Goal: Information Seeking & Learning: Check status

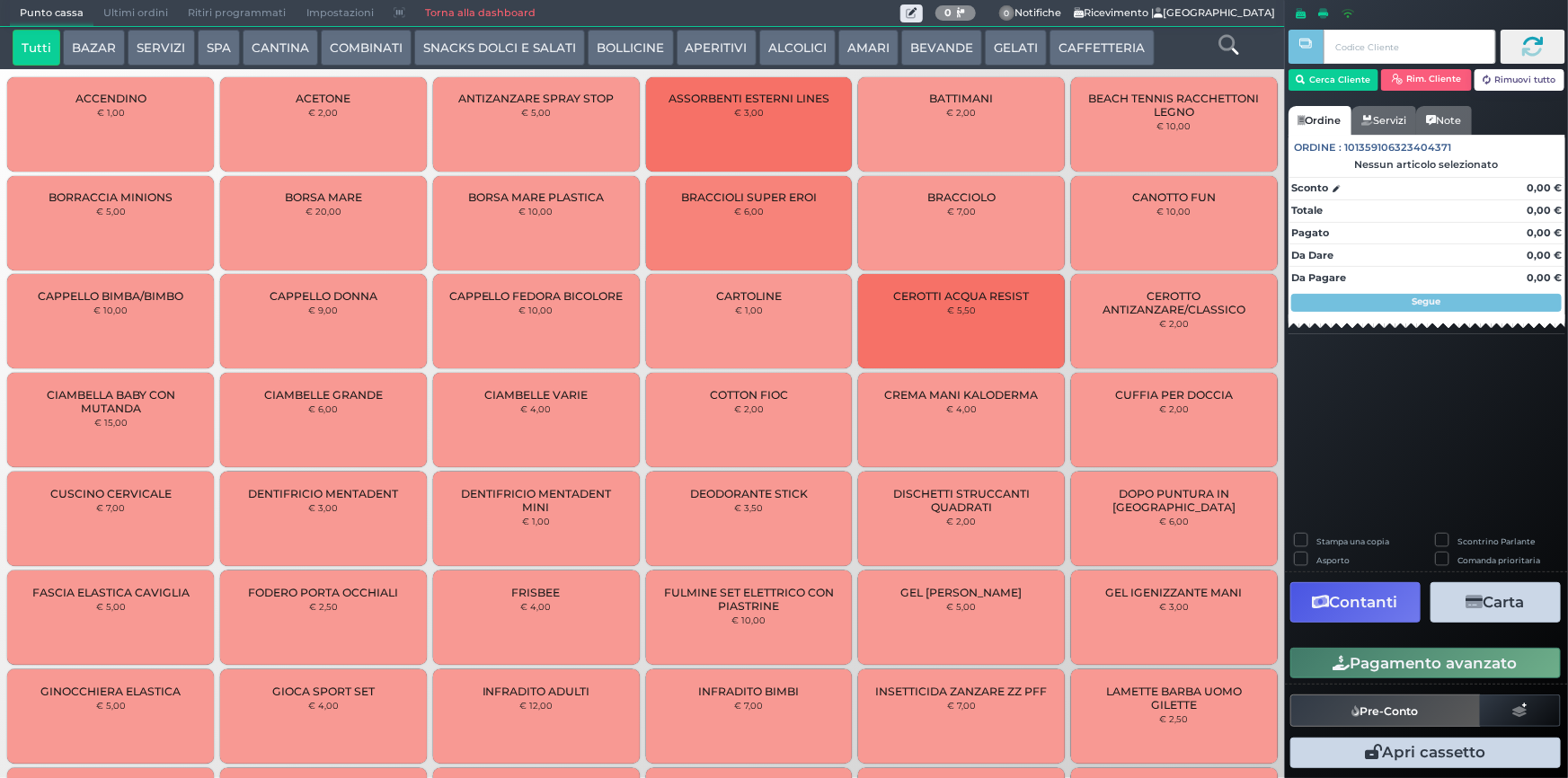
click at [1164, 14] on icon at bounding box center [1159, 13] width 9 height 10
click at [1076, 12] on icon at bounding box center [1080, 13] width 10 height 10
click at [338, 13] on span "Impostazioni" at bounding box center [340, 14] width 87 height 25
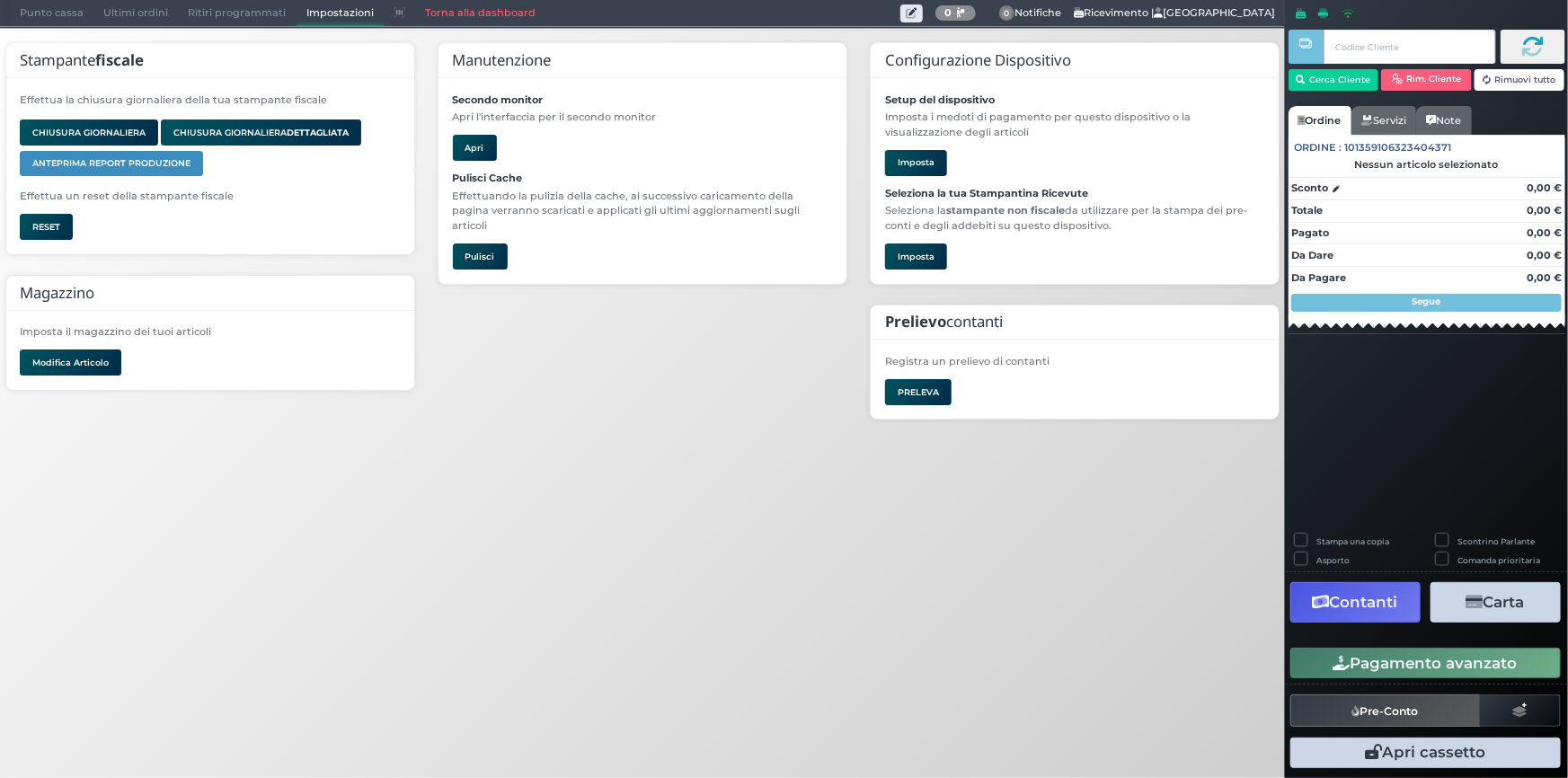
click at [255, 5] on span "Ritiri programmati" at bounding box center [236, 14] width 118 height 25
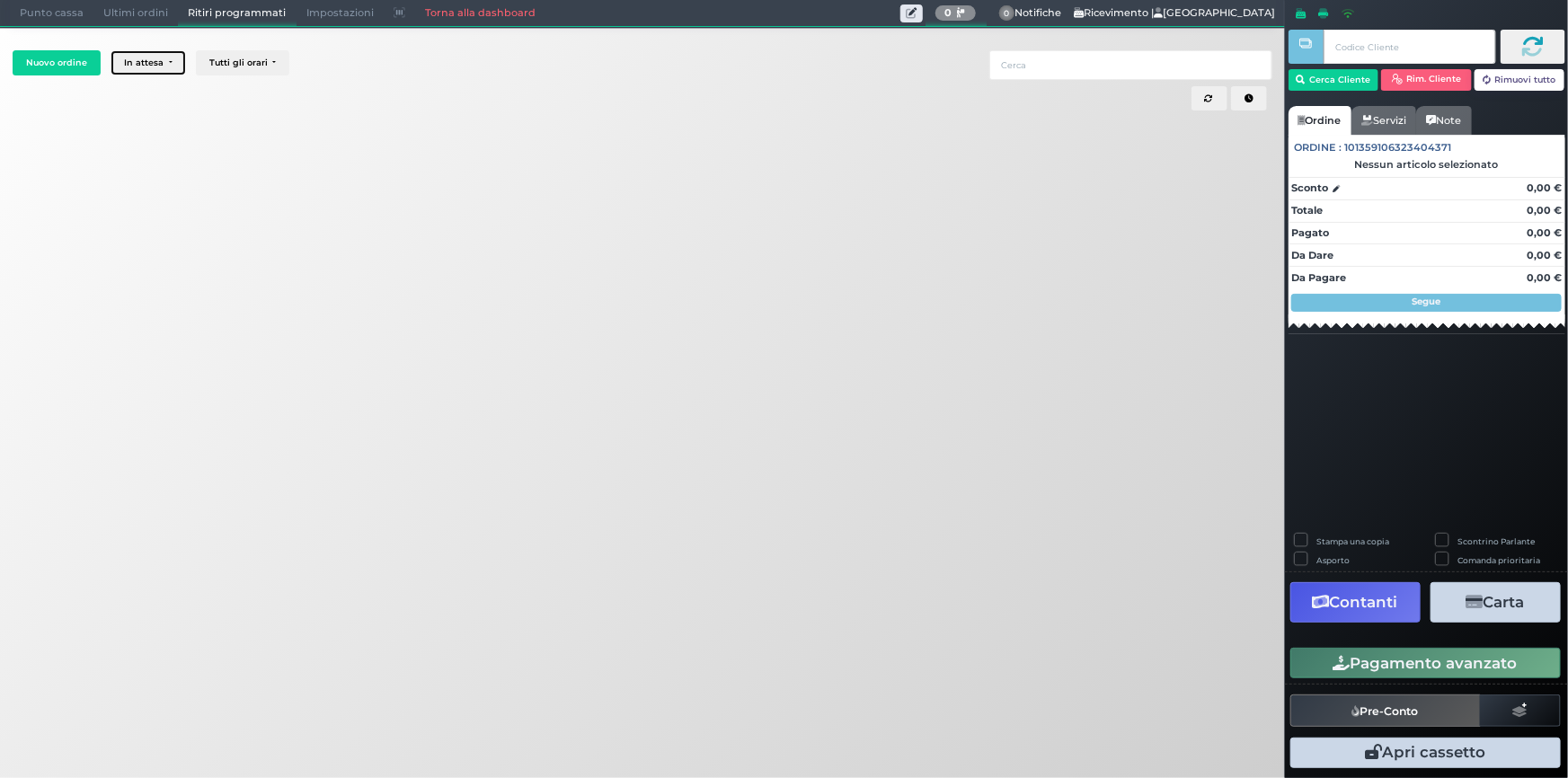
click at [151, 62] on div "In attesa" at bounding box center [143, 63] width 40 height 10
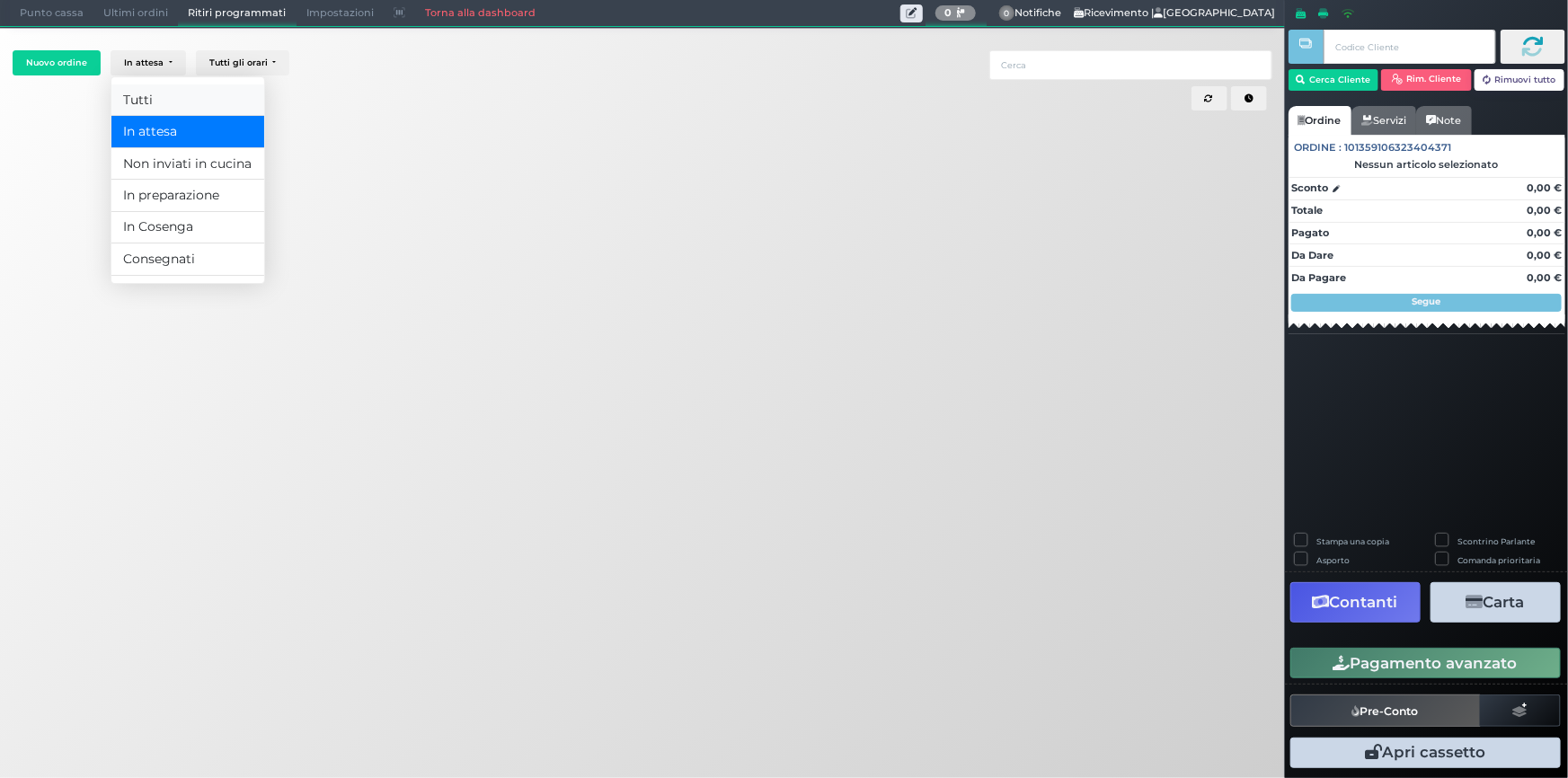
click at [149, 89] on link "Tutti" at bounding box center [187, 100] width 152 height 32
select select "0"
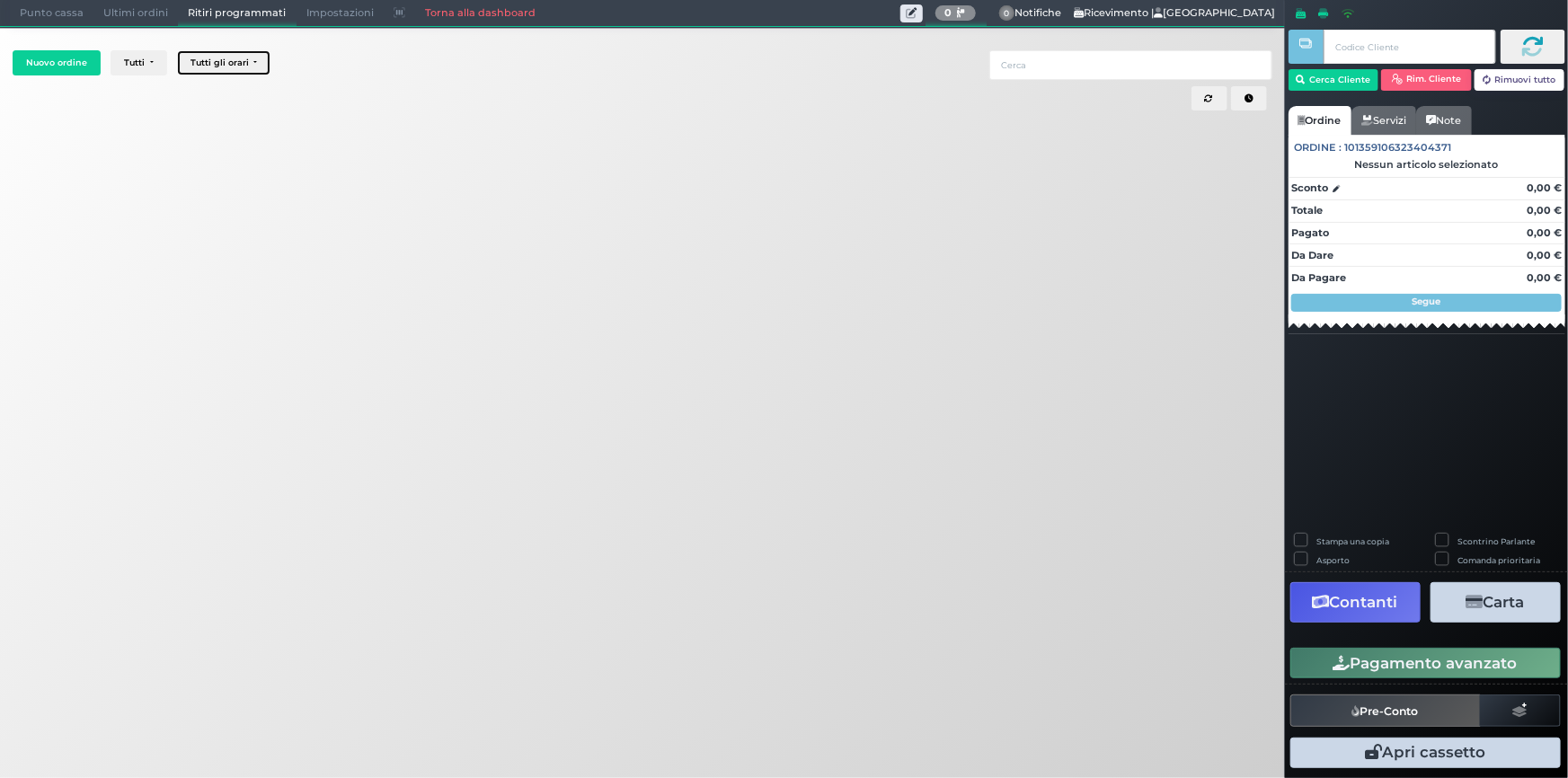
click at [220, 62] on div "Tutti gli orari" at bounding box center [219, 63] width 59 height 10
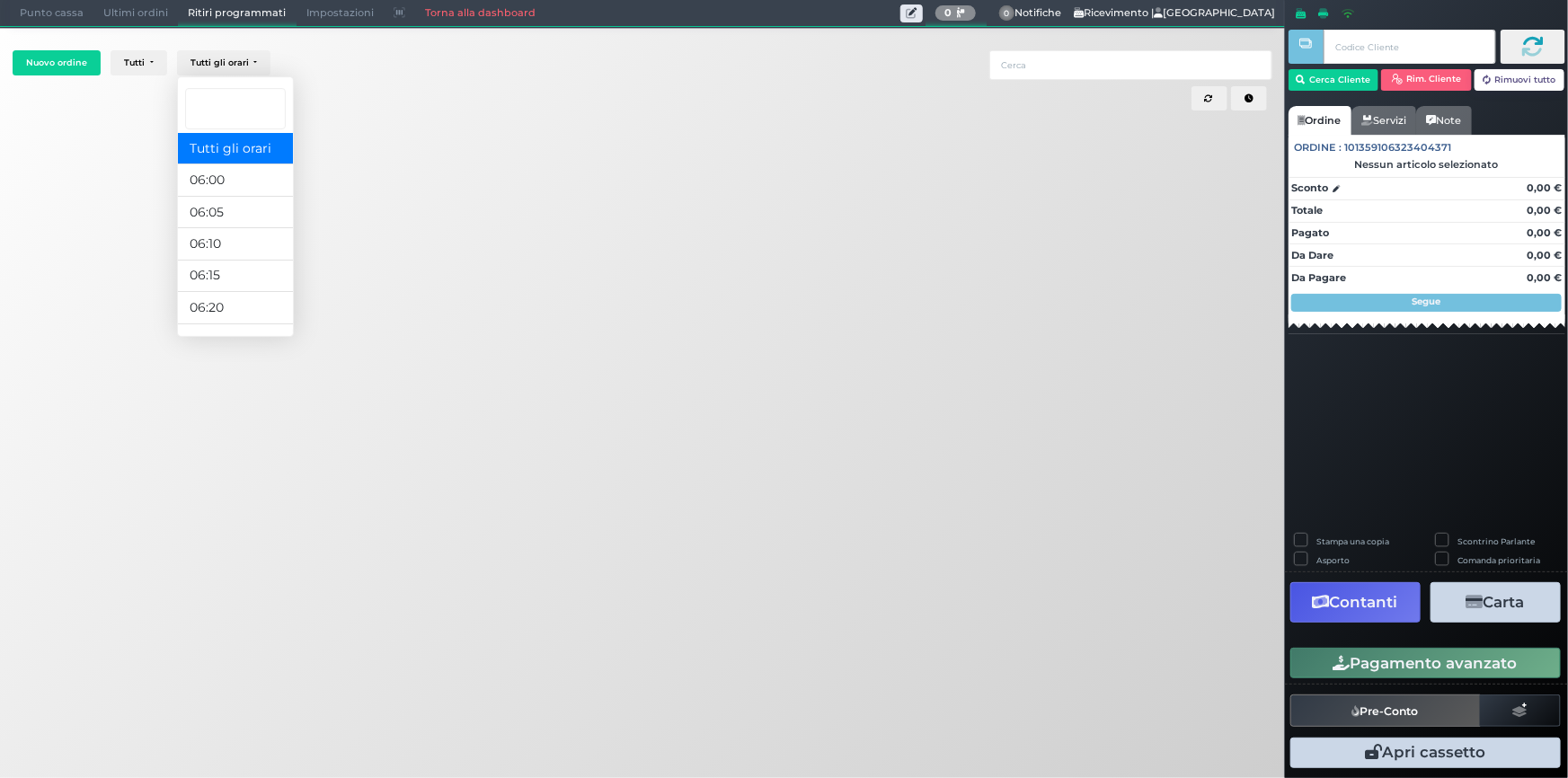
click at [312, 119] on div "Nuovo ordine Tutti Tutti In attesa Non inviati in cucina In preparazione In Cos…" at bounding box center [642, 291] width 1270 height 490
click at [138, 8] on span "Ultimi ordini" at bounding box center [136, 14] width 85 height 25
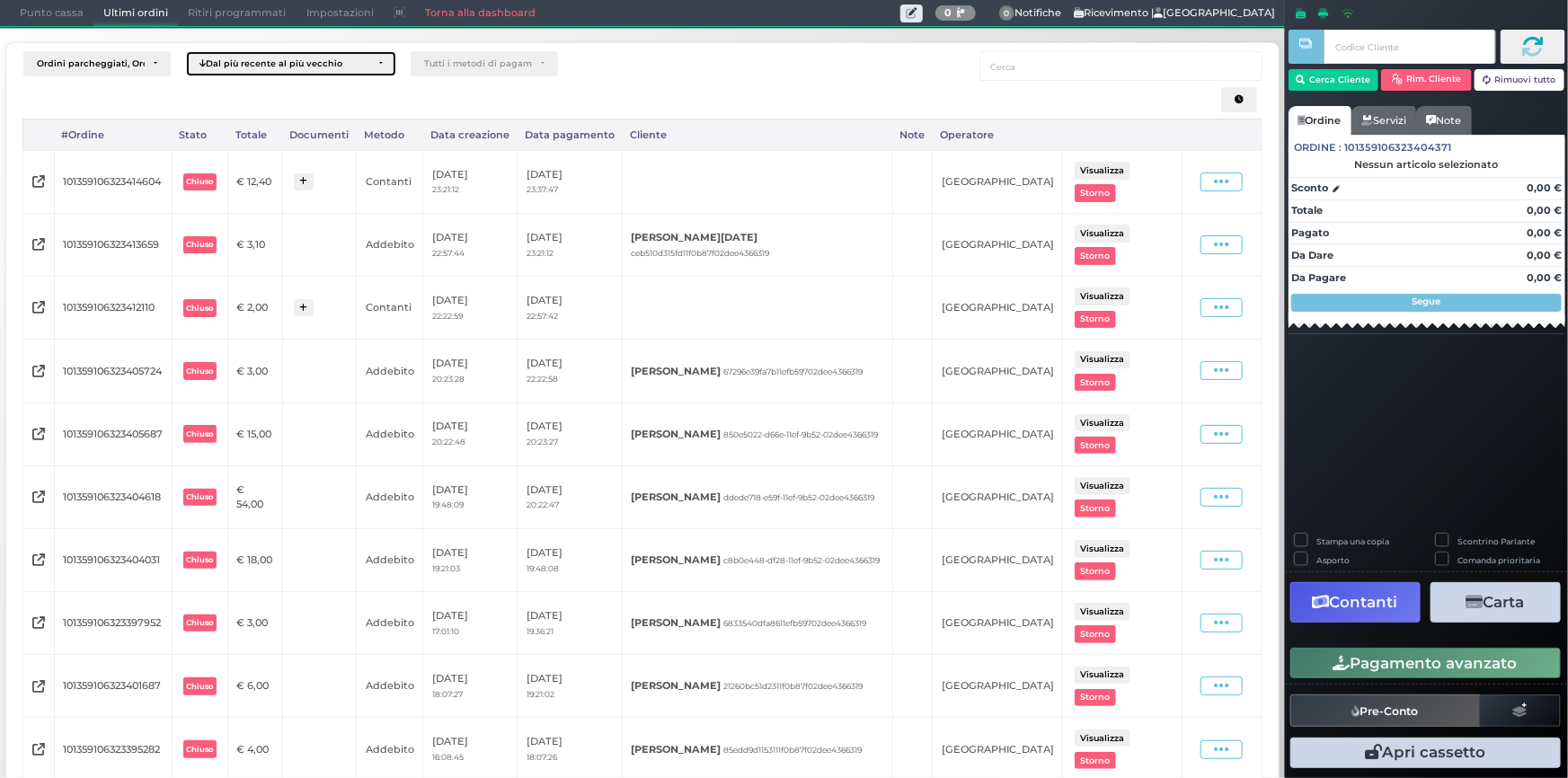
click at [347, 63] on div "Dal più recente al più vecchio" at bounding box center [285, 64] width 171 height 11
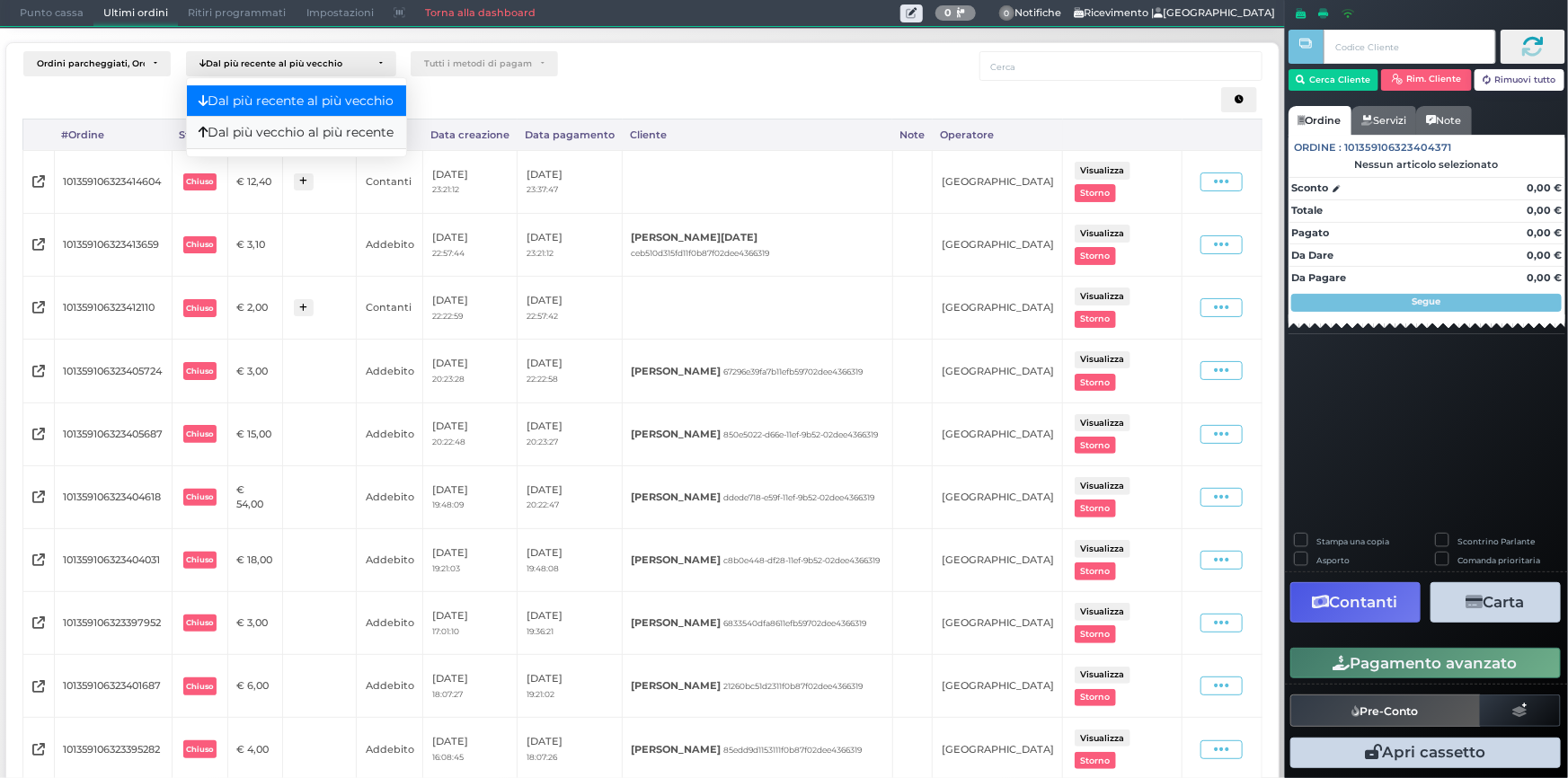
click at [359, 124] on span "Dal più vecchio al più recente" at bounding box center [296, 133] width 195 height 19
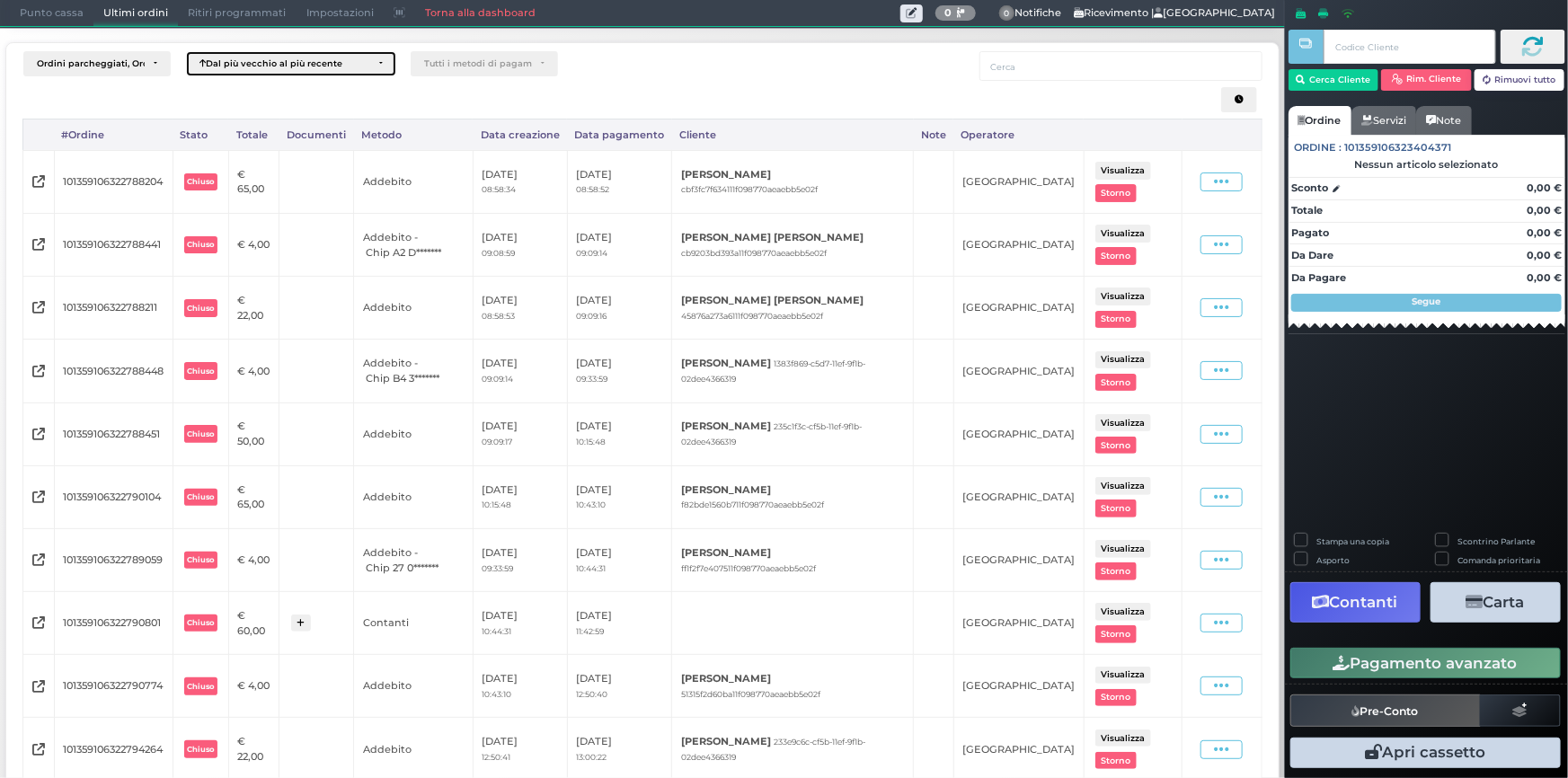
click at [338, 55] on div "Dal più vecchio al più recente" at bounding box center [291, 64] width 208 height 23
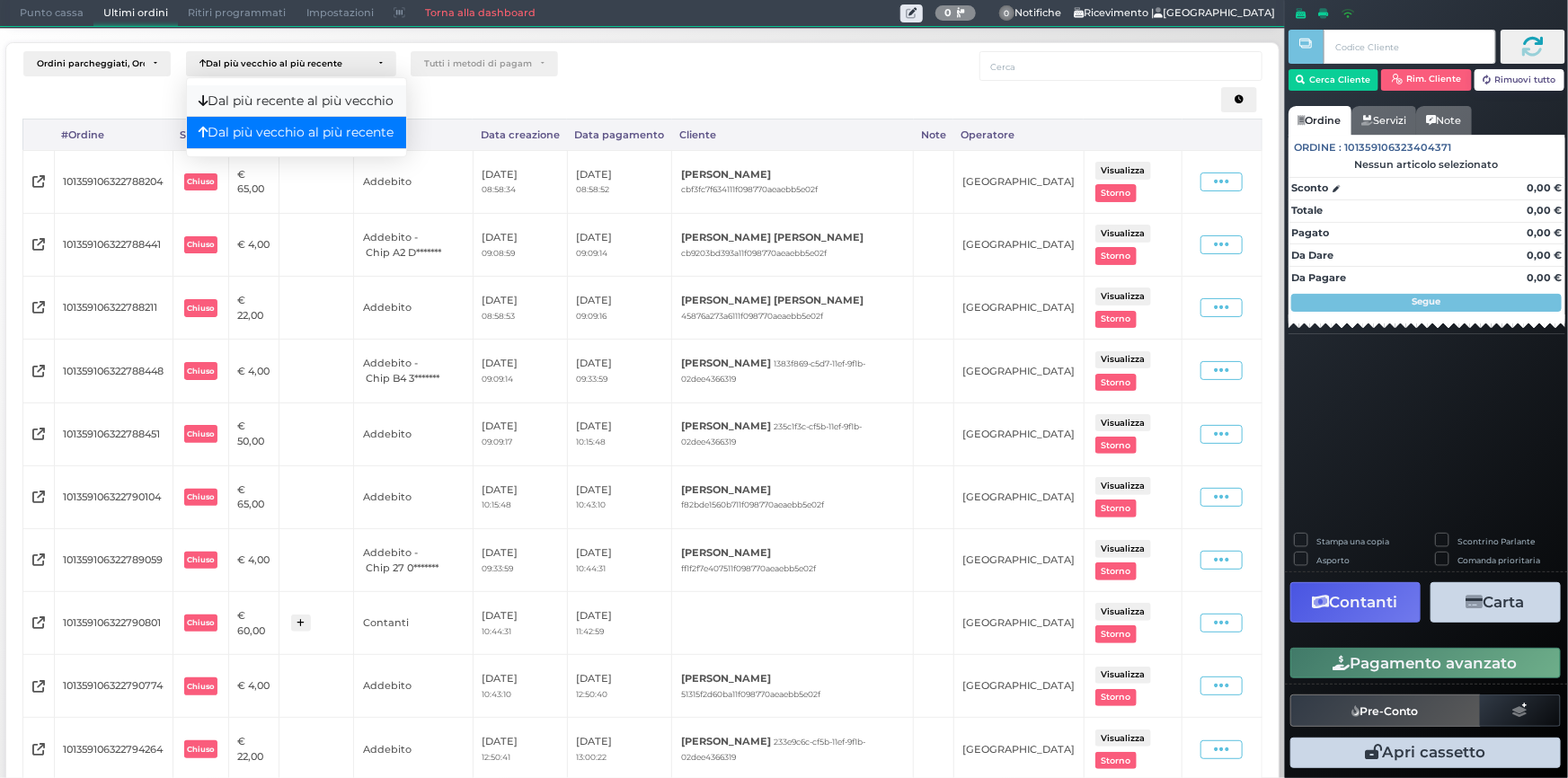
click at [302, 92] on span "Dal più recente al più vecchio" at bounding box center [296, 101] width 195 height 19
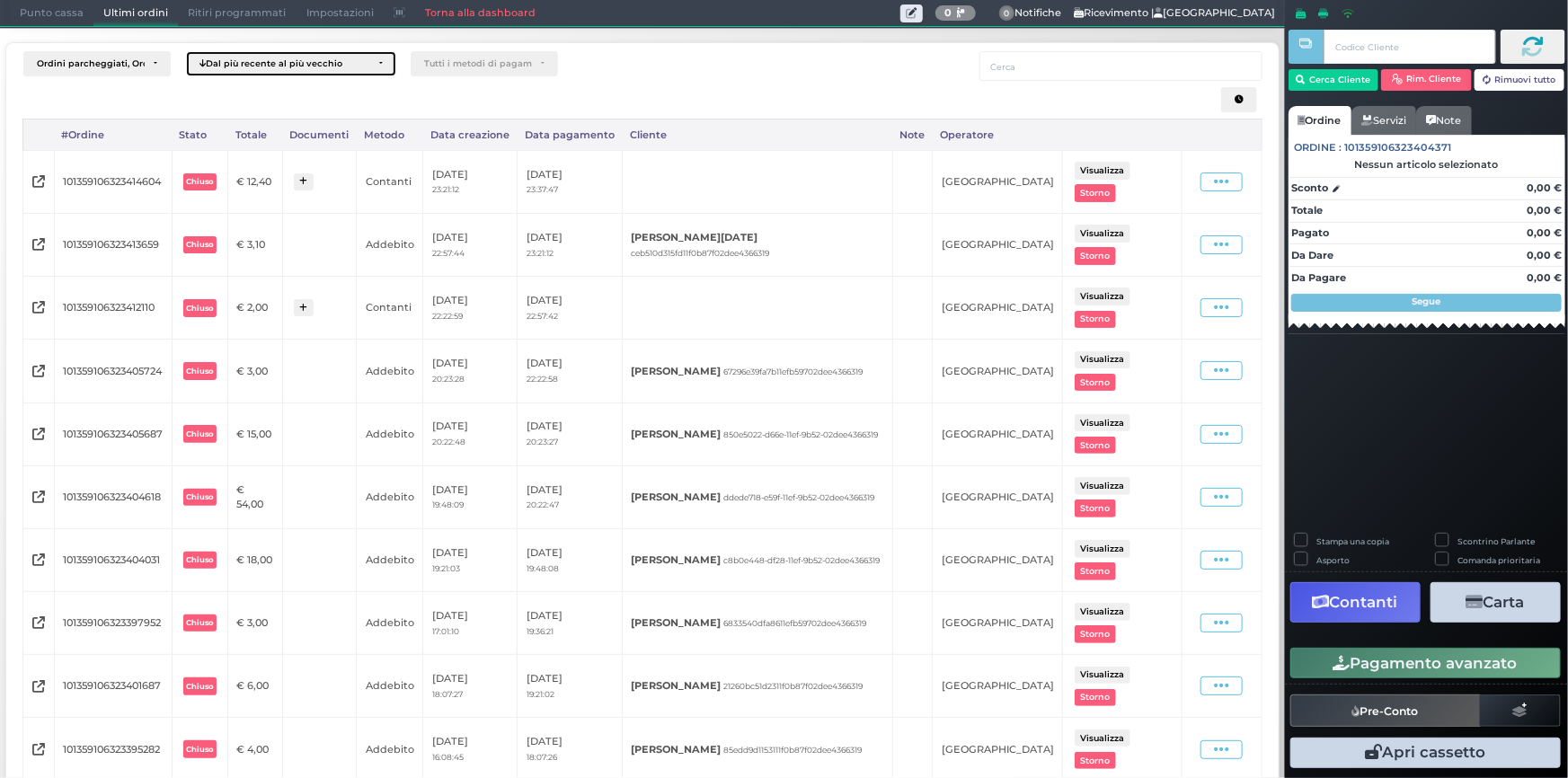
click at [240, 62] on div "Dal più recente al più vecchio" at bounding box center [285, 64] width 171 height 11
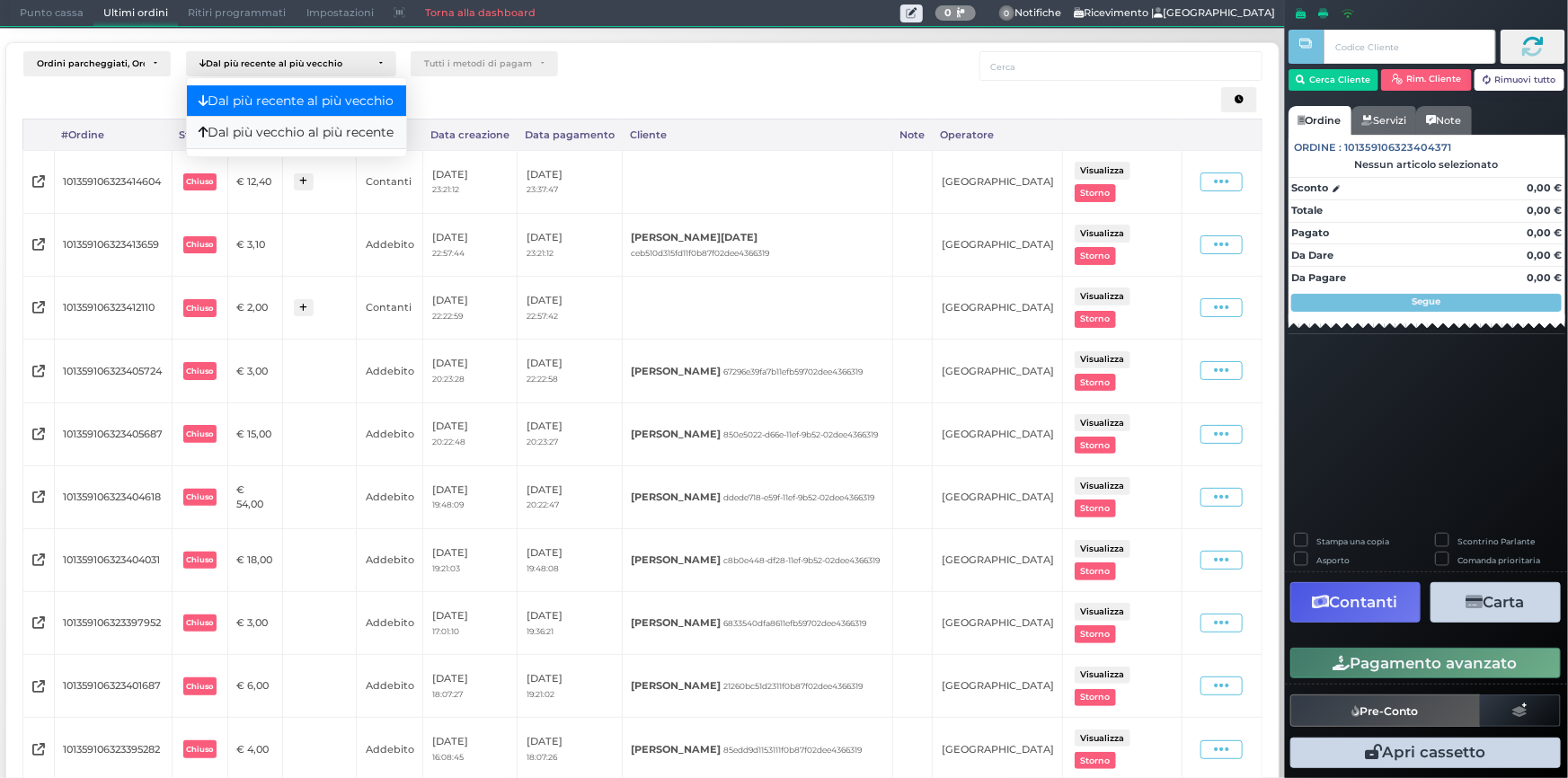
click at [246, 137] on span "Dal più vecchio al più recente" at bounding box center [296, 133] width 195 height 19
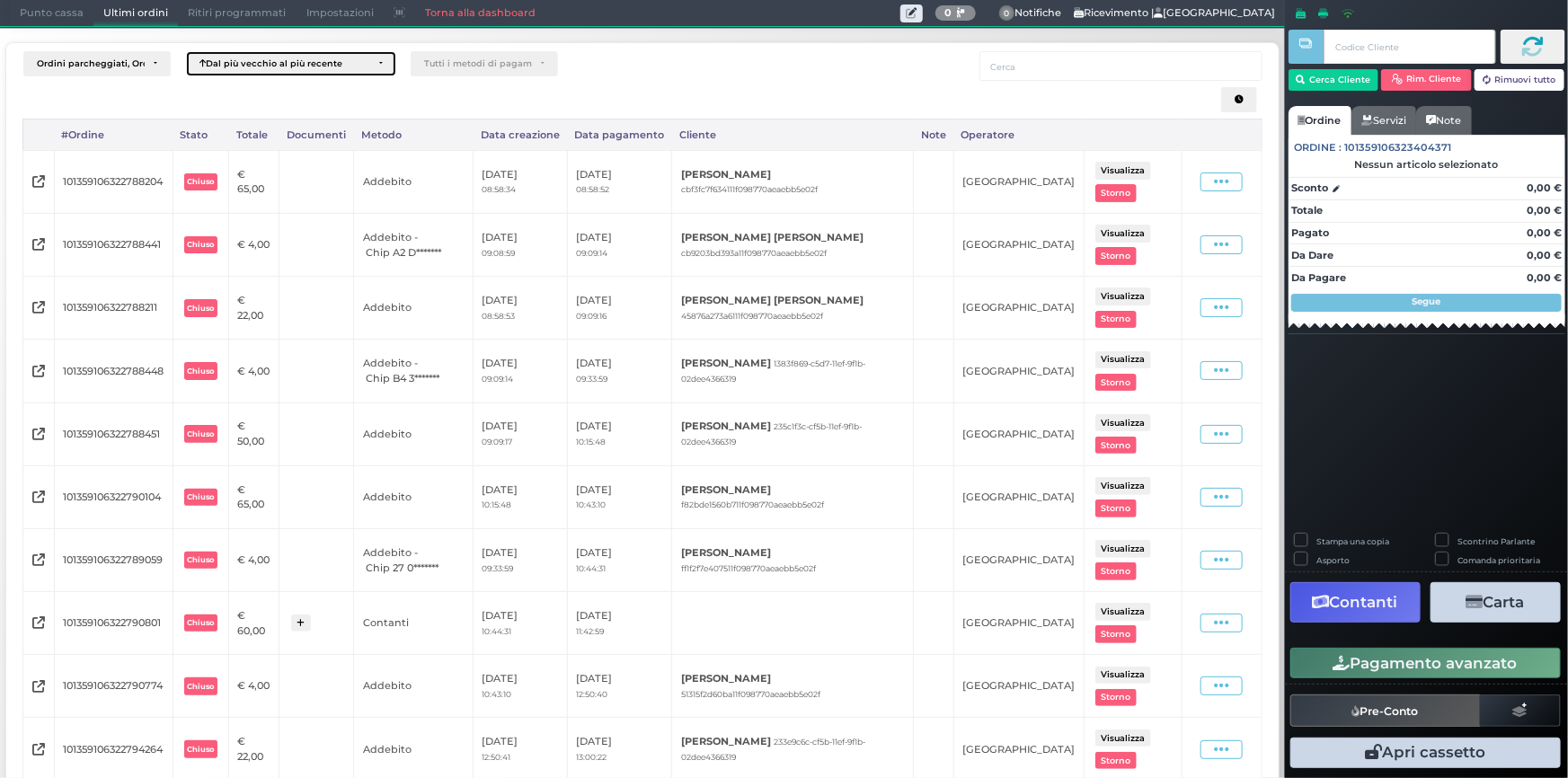
click at [283, 69] on div "Dal più vecchio al più recente" at bounding box center [291, 64] width 208 height 23
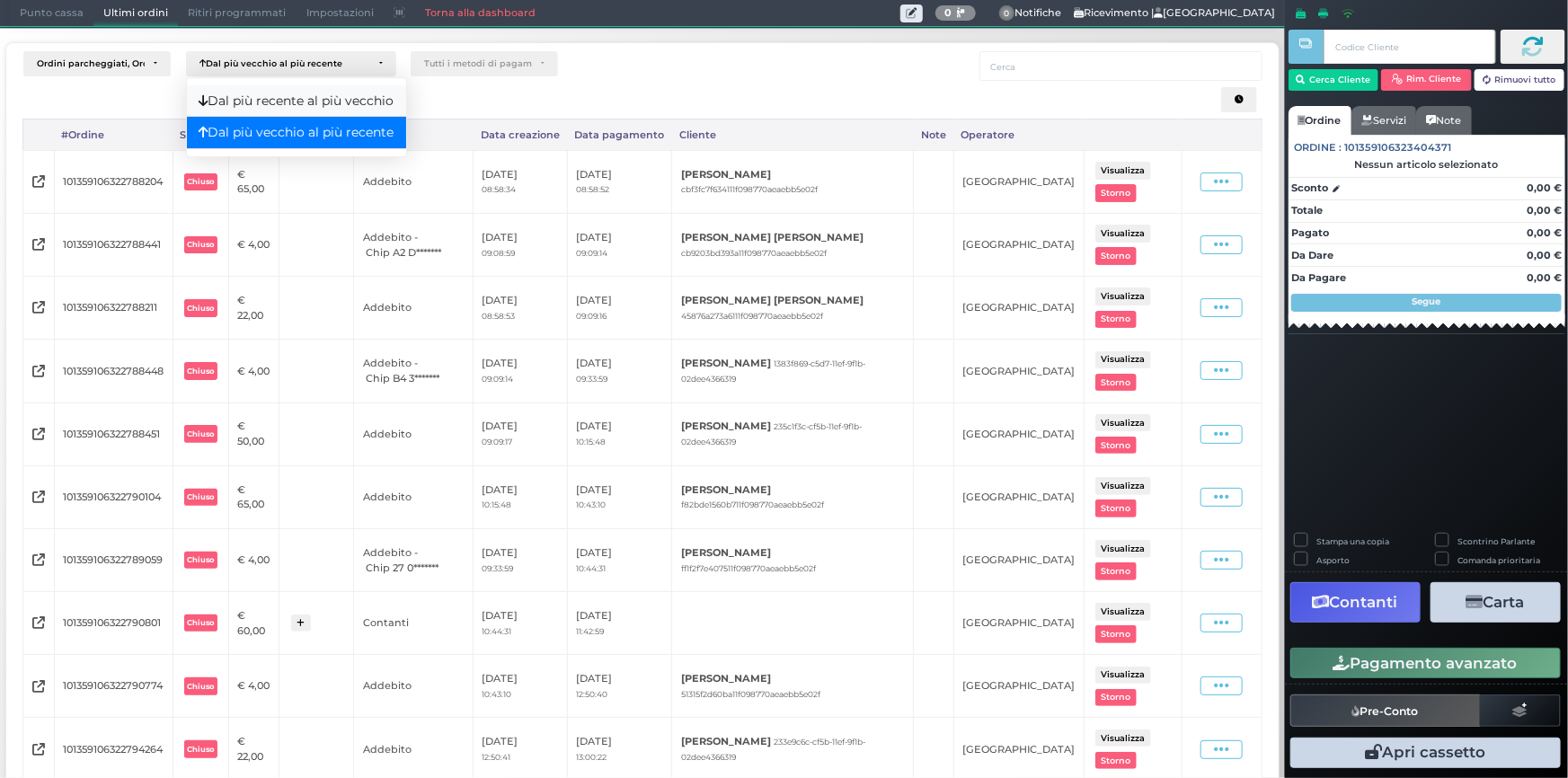
click at [269, 97] on span "Dal più recente al più vecchio" at bounding box center [296, 101] width 195 height 19
select select "DESC"
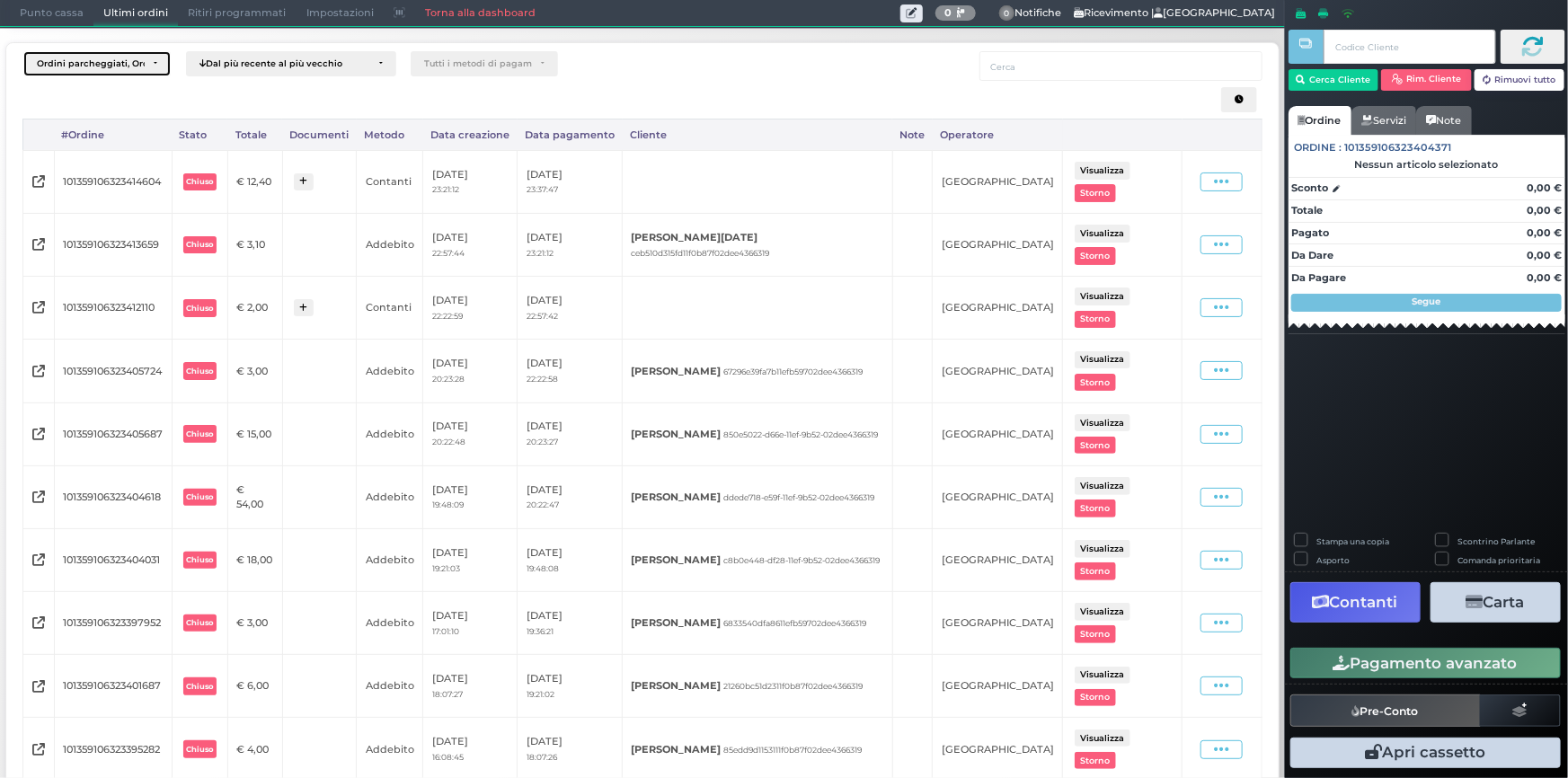
click at [134, 69] on div "Ordini parcheggiati, Ordini aperti, Ordini chiusi" at bounding box center [91, 64] width 108 height 11
click at [217, 104] on div at bounding box center [642, 99] width 1239 height 38
click at [100, 51] on button "Ordini parcheggiati, Ordini aperti, Ordini chiusi" at bounding box center [96, 64] width 148 height 25
click at [132, 137] on link "Ordini aperti" at bounding box center [108, 132] width 169 height 32
click at [136, 164] on link "Ordini chiusi" at bounding box center [108, 165] width 169 height 32
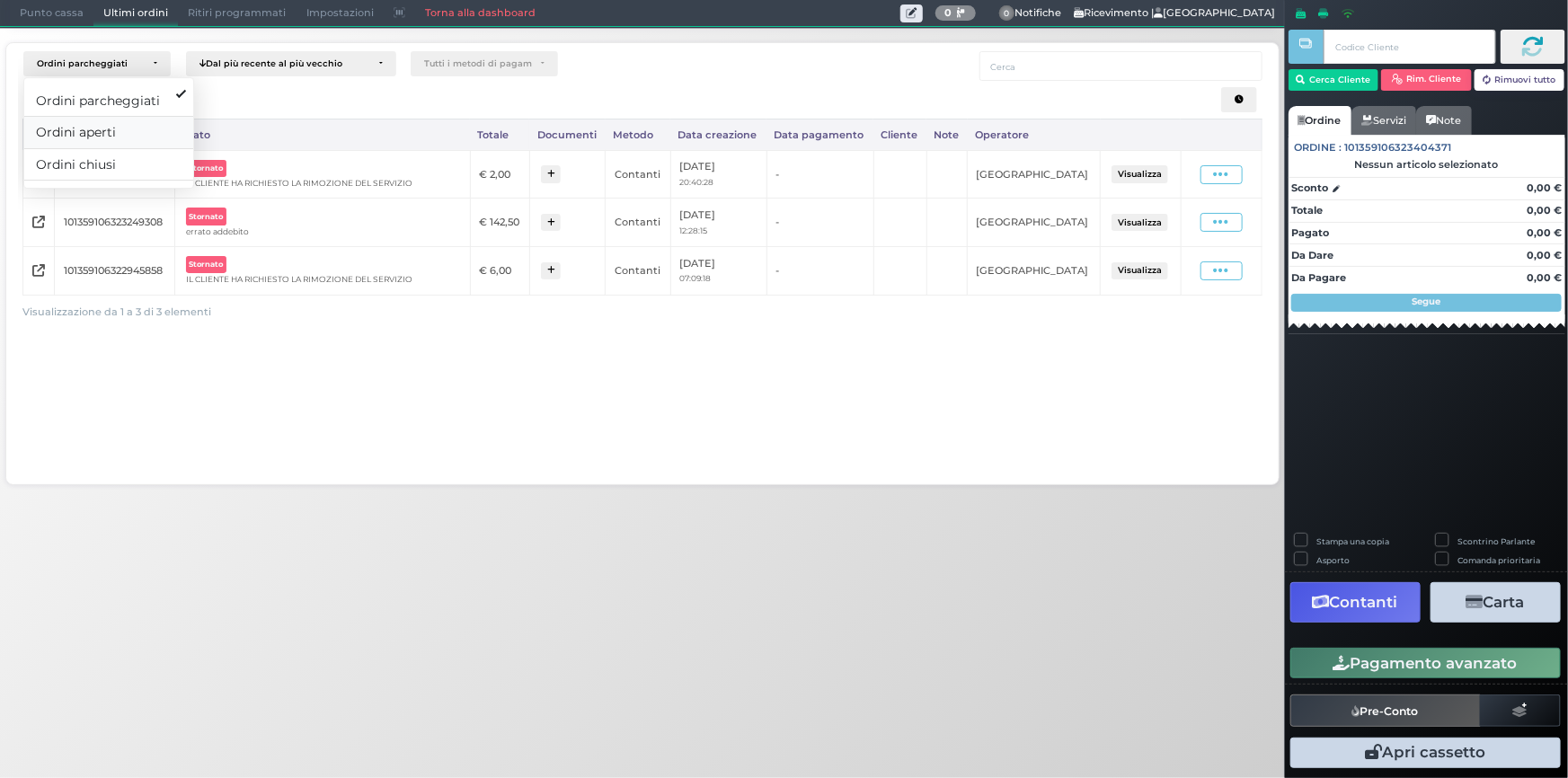
click at [155, 126] on link "Ordini aperti" at bounding box center [108, 132] width 169 height 32
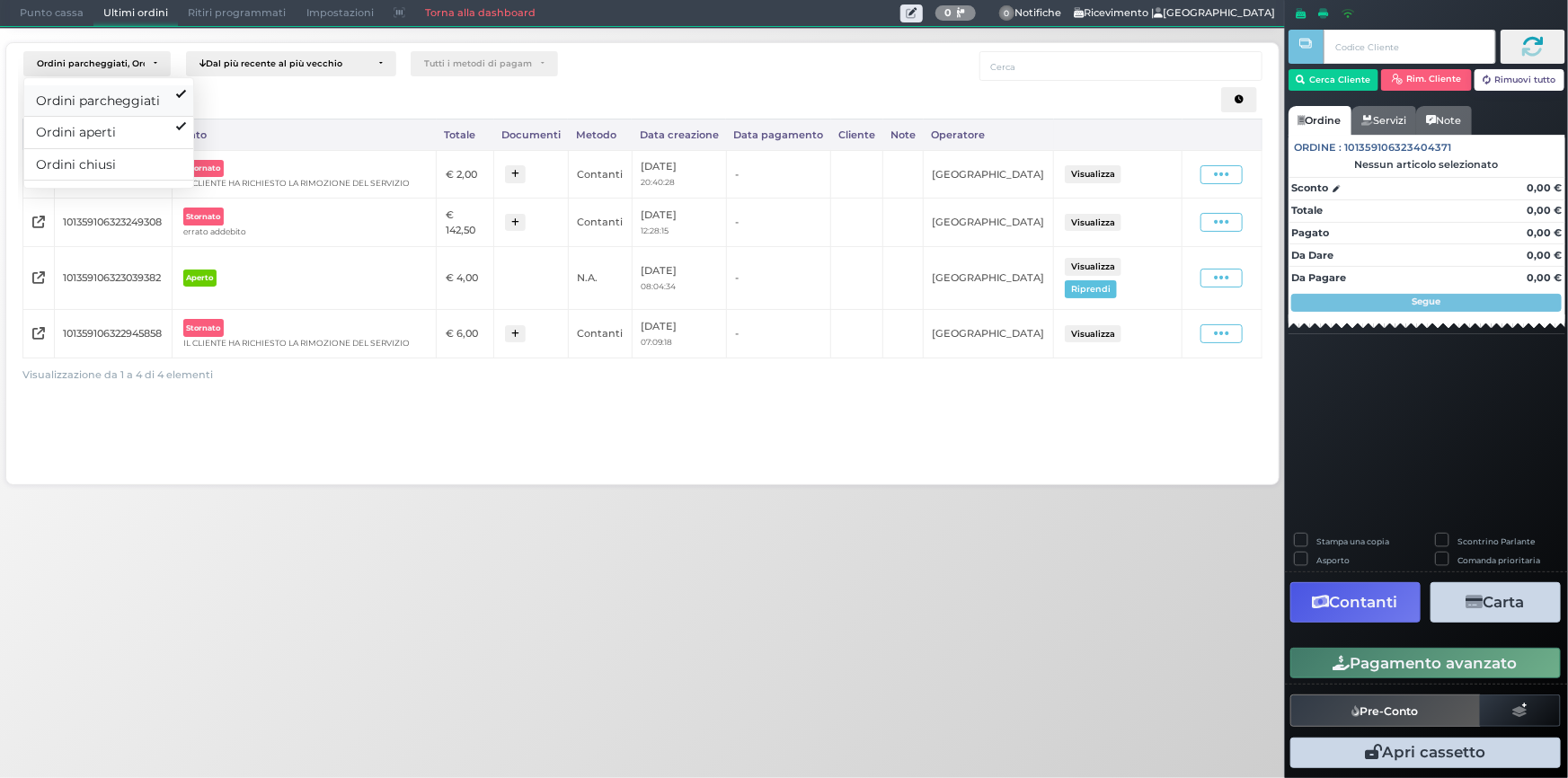
click at [160, 96] on link "Ordini parcheggiati" at bounding box center [108, 100] width 169 height 32
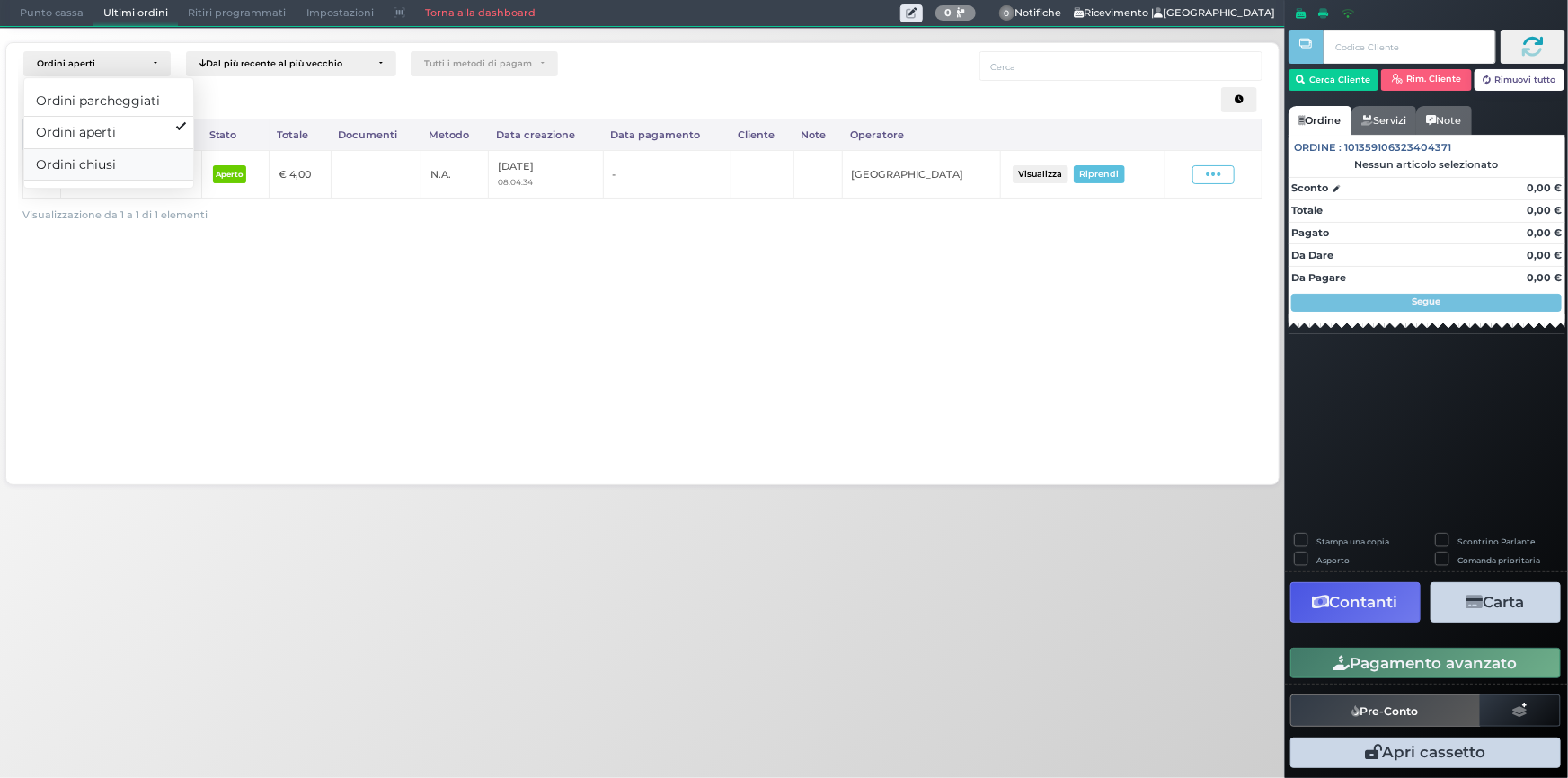
click at [151, 156] on link "Ordini chiusi" at bounding box center [108, 165] width 169 height 32
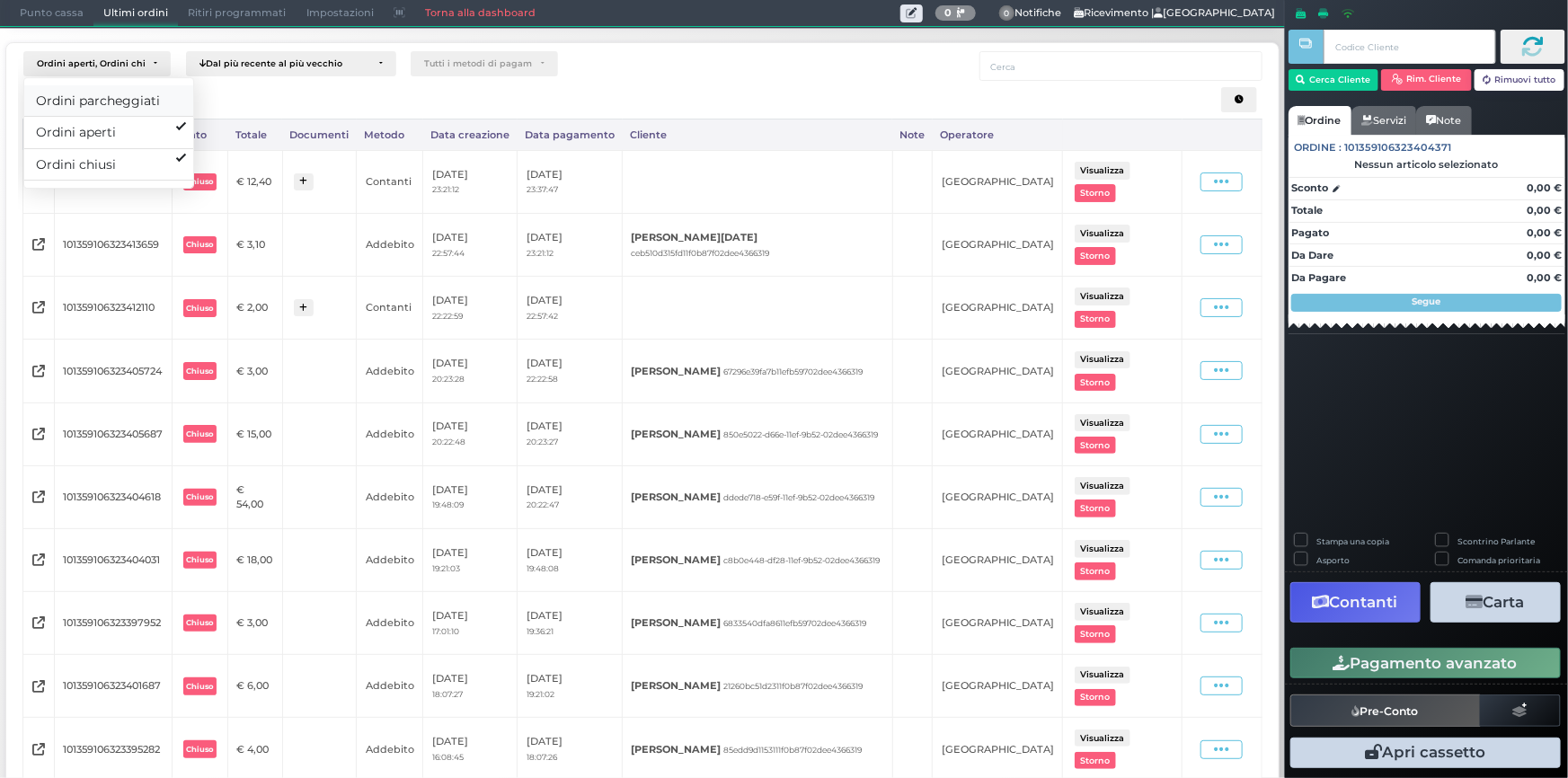
click at [150, 101] on span "Ordini parcheggiati" at bounding box center [98, 101] width 124 height 19
select select "3"
click at [209, 100] on div at bounding box center [642, 99] width 1239 height 38
click at [452, 68] on div "Tutti i metodi di pagamento" at bounding box center [478, 64] width 108 height 11
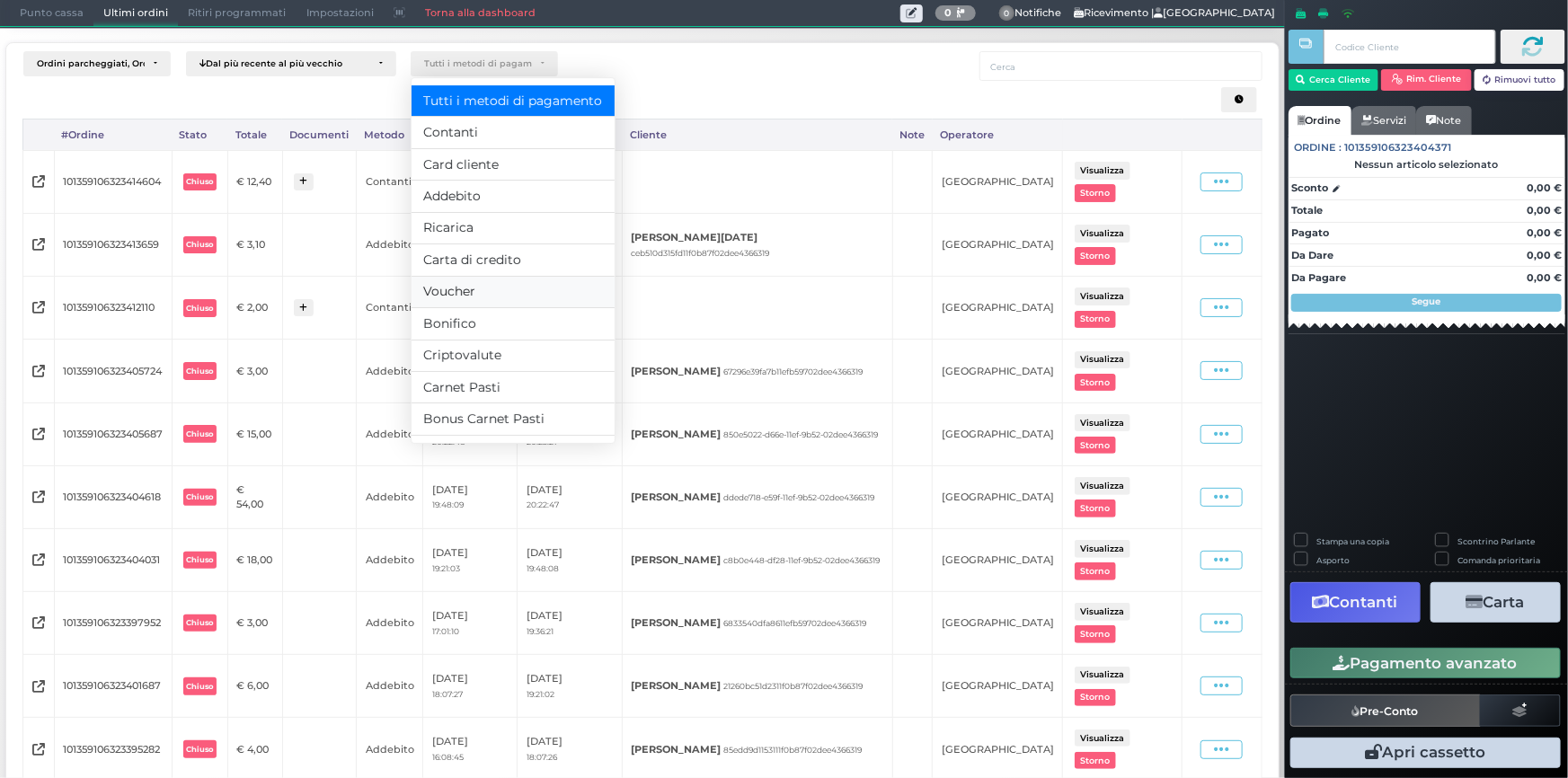
click at [494, 280] on link "Voucher" at bounding box center [512, 292] width 203 height 32
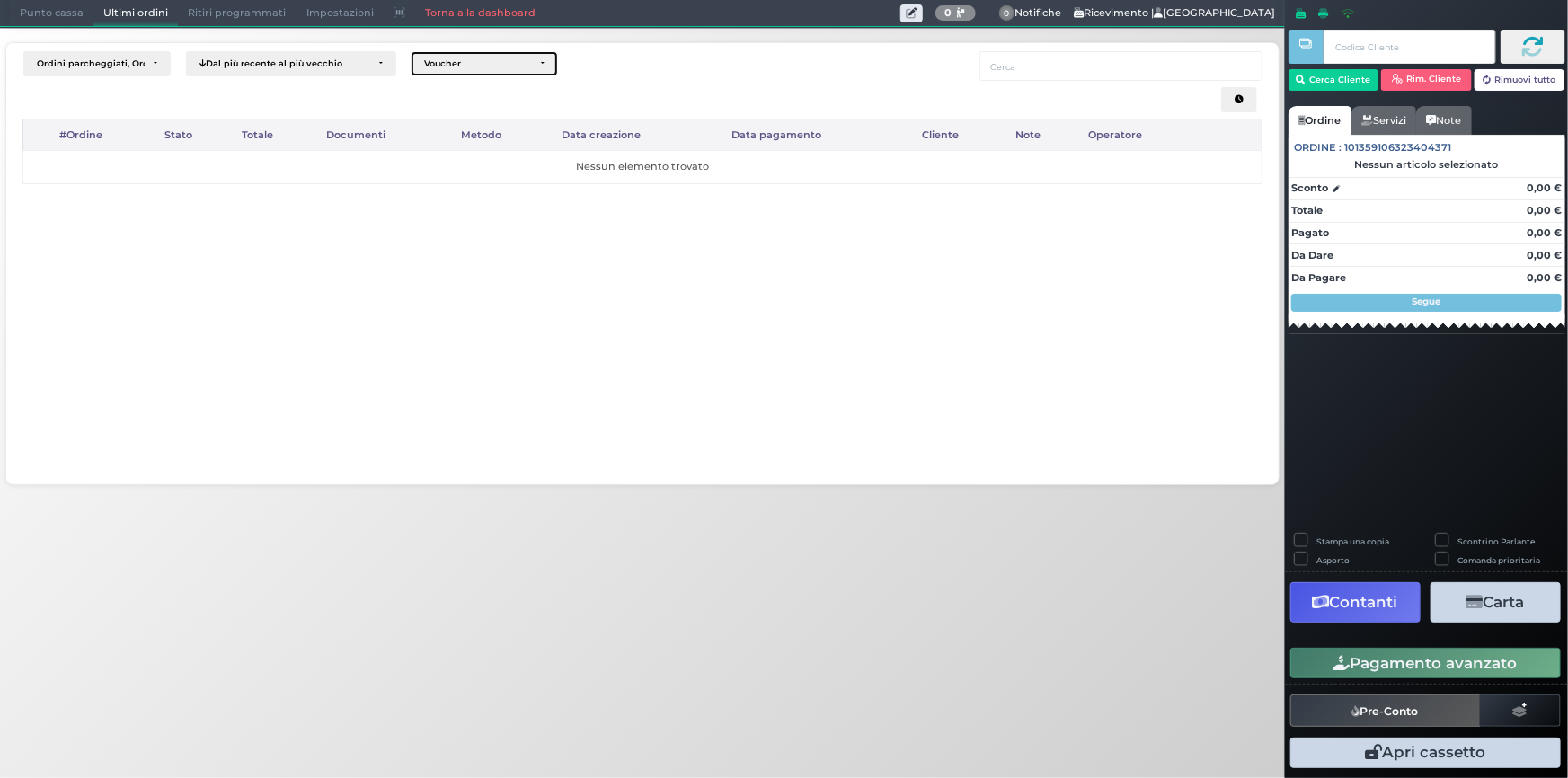
click at [469, 64] on div "Voucher" at bounding box center [478, 64] width 108 height 11
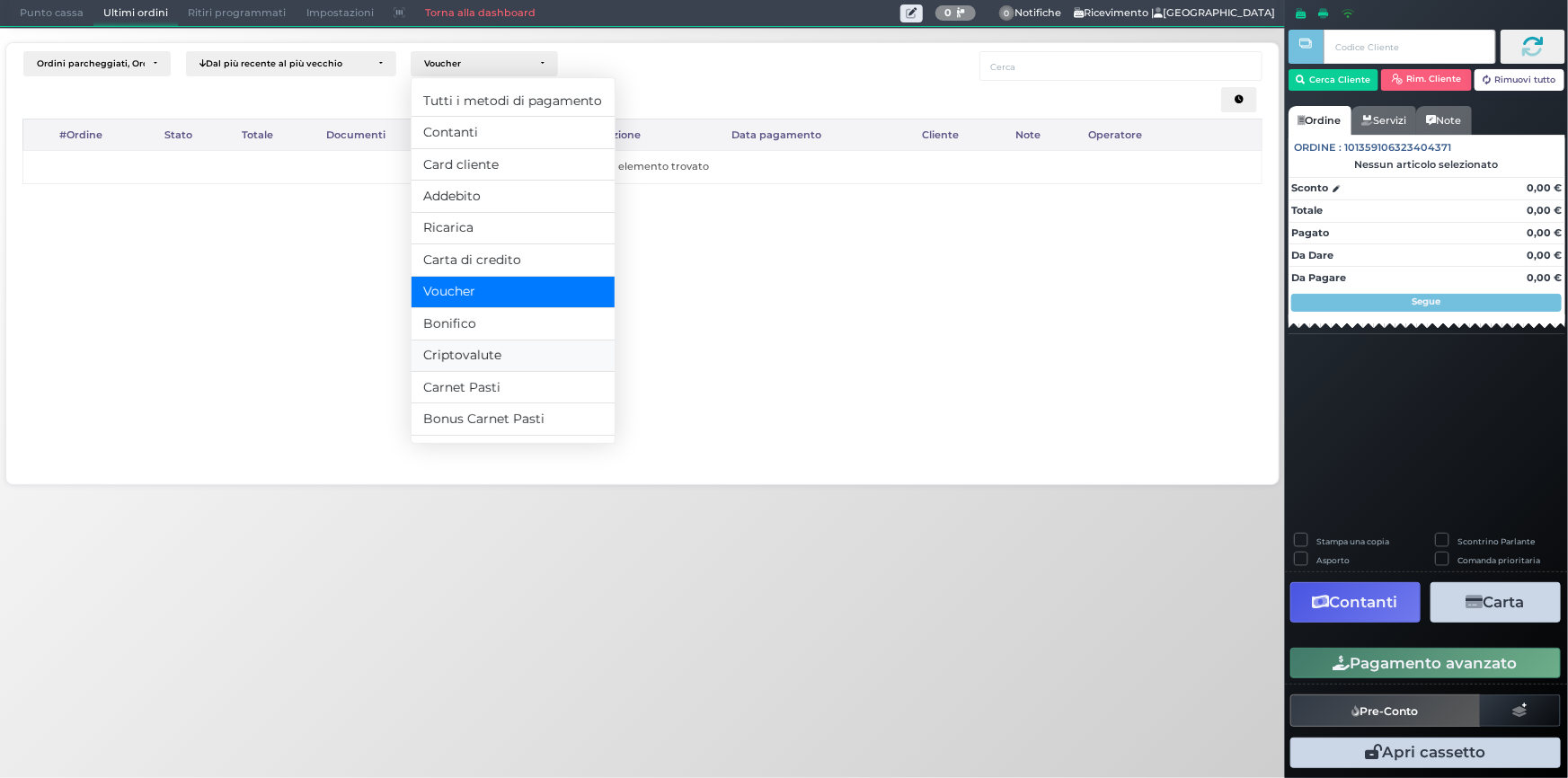
click at [523, 352] on link "Criptovalute" at bounding box center [512, 355] width 203 height 32
select select "10"
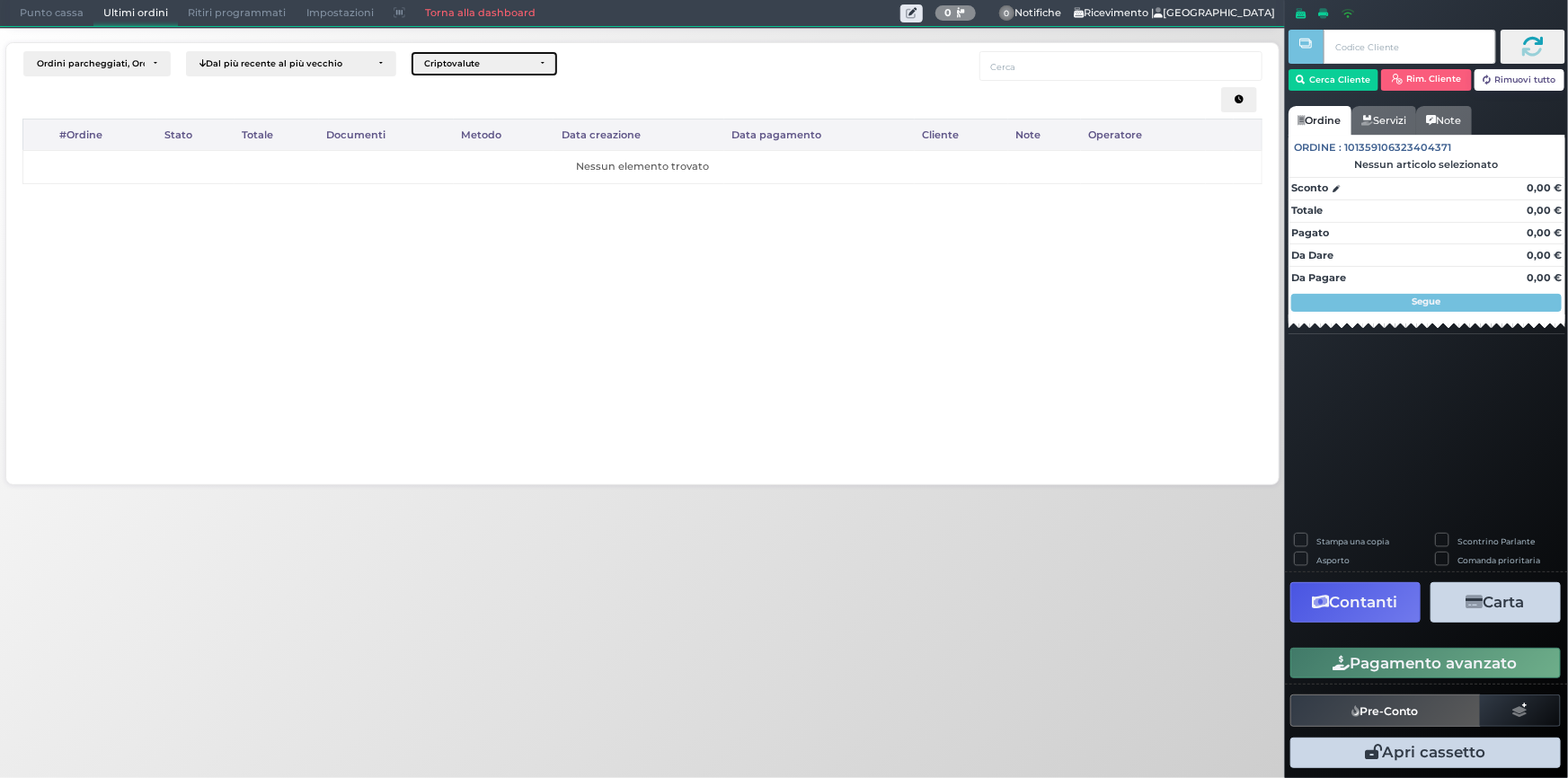
click at [483, 59] on div "Criptovalute" at bounding box center [478, 64] width 108 height 11
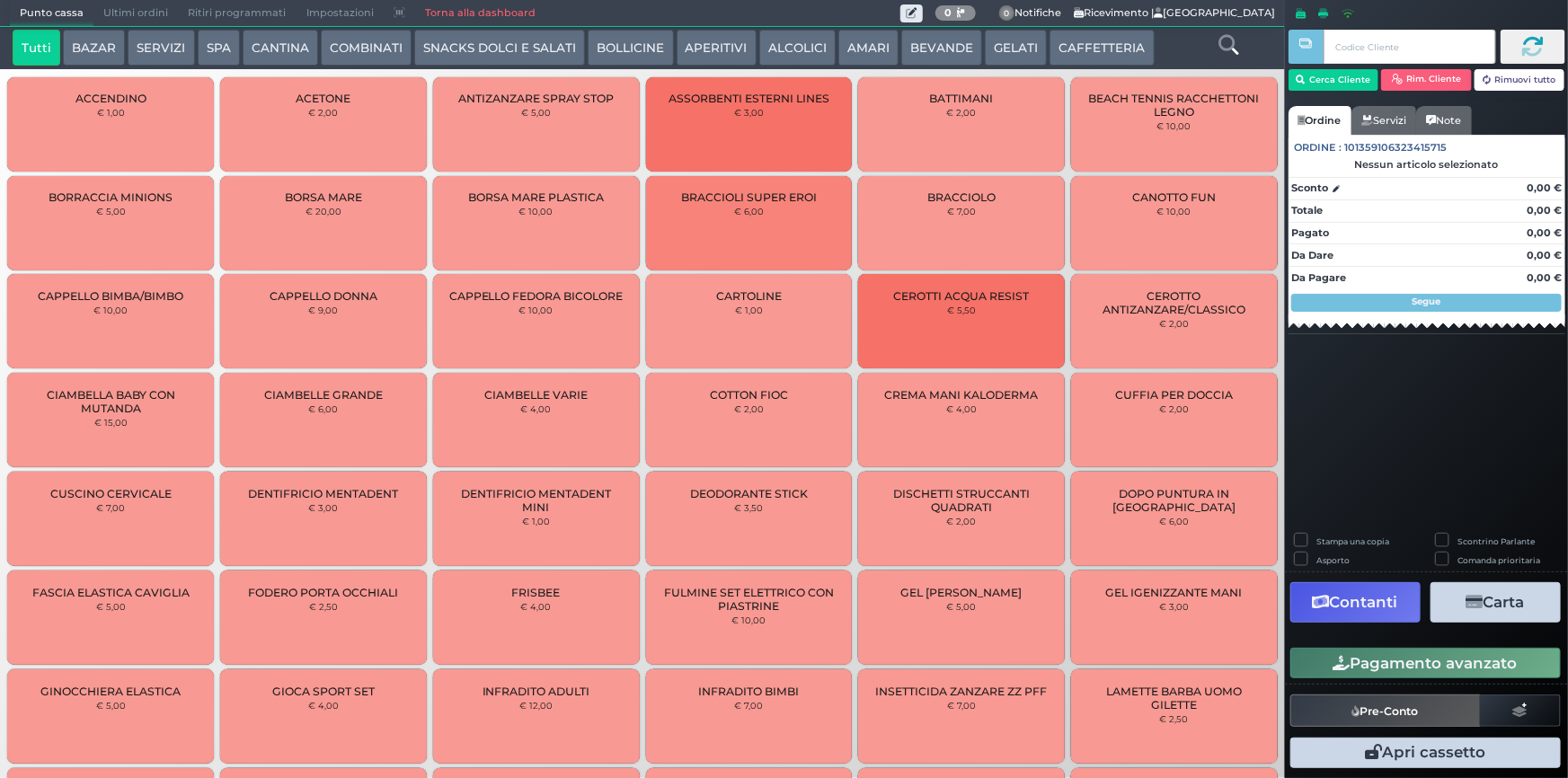
click at [228, 18] on span "Ritiri programmati" at bounding box center [236, 14] width 118 height 25
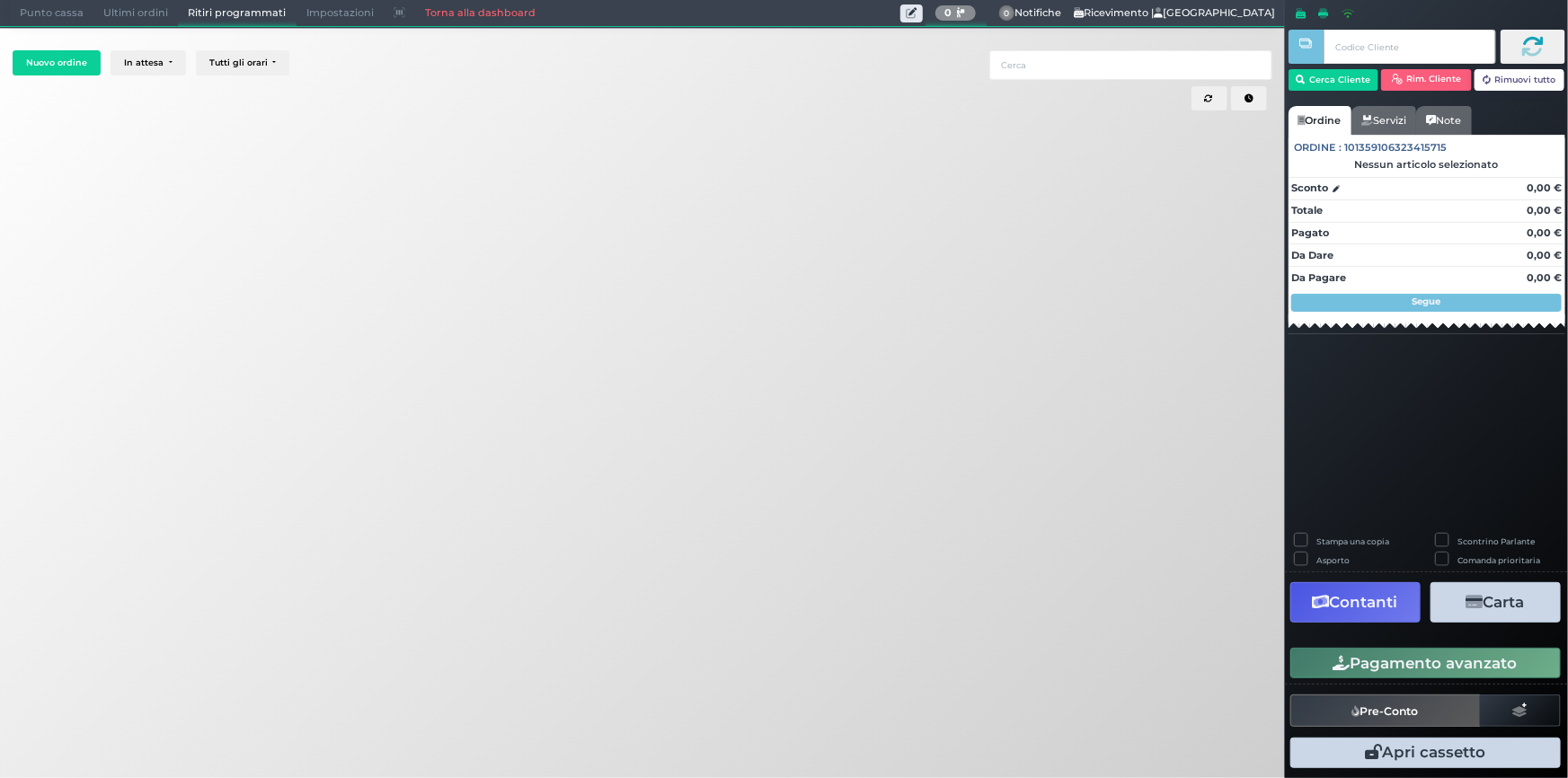
click at [118, 19] on span "Ultimi ordini" at bounding box center [136, 14] width 85 height 25
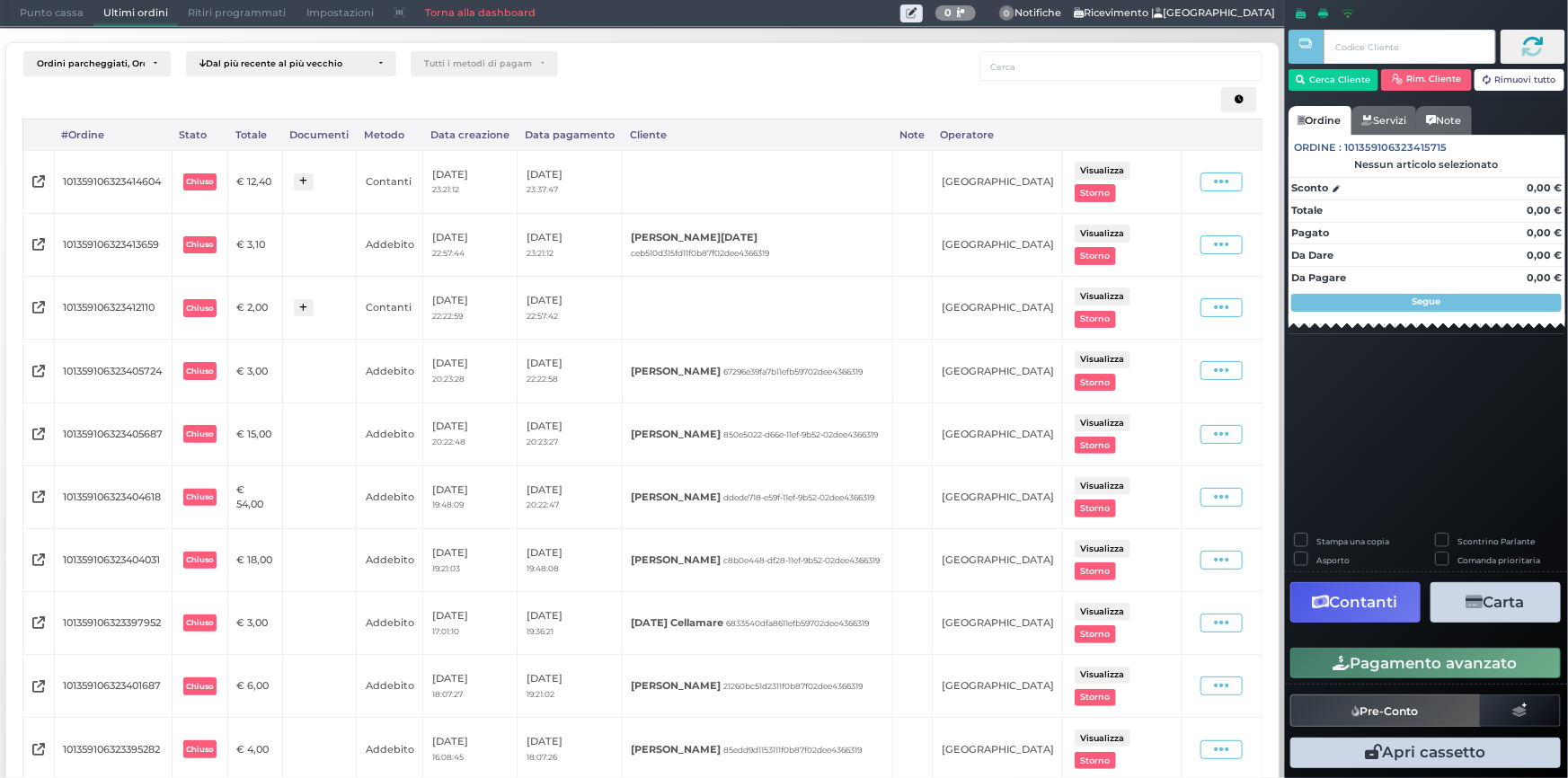
click at [1234, 99] on icon "button" at bounding box center [1238, 99] width 9 height 9
click at [1232, 98] on button "button" at bounding box center [1238, 99] width 36 height 25
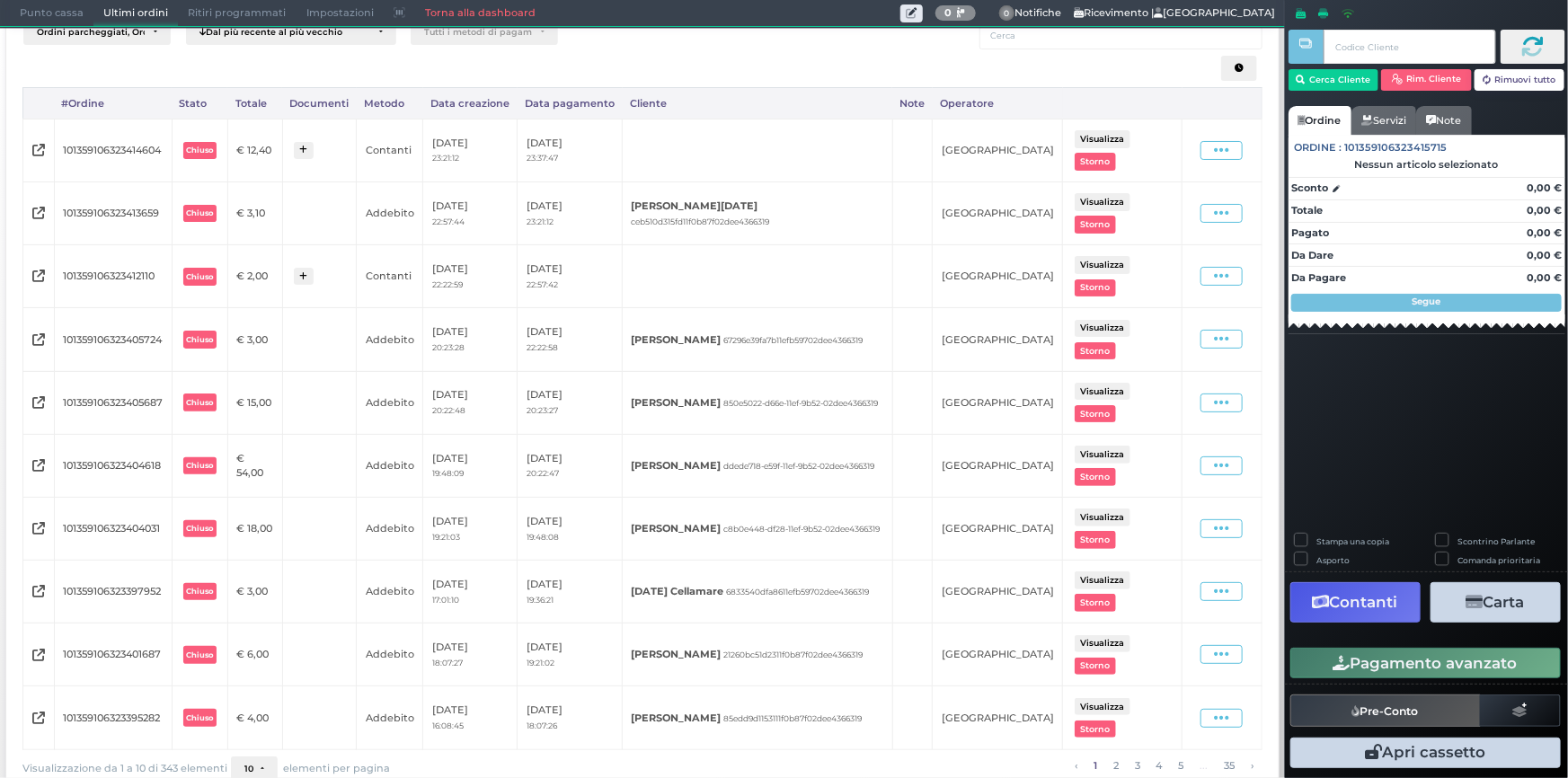
scroll to position [69, 0]
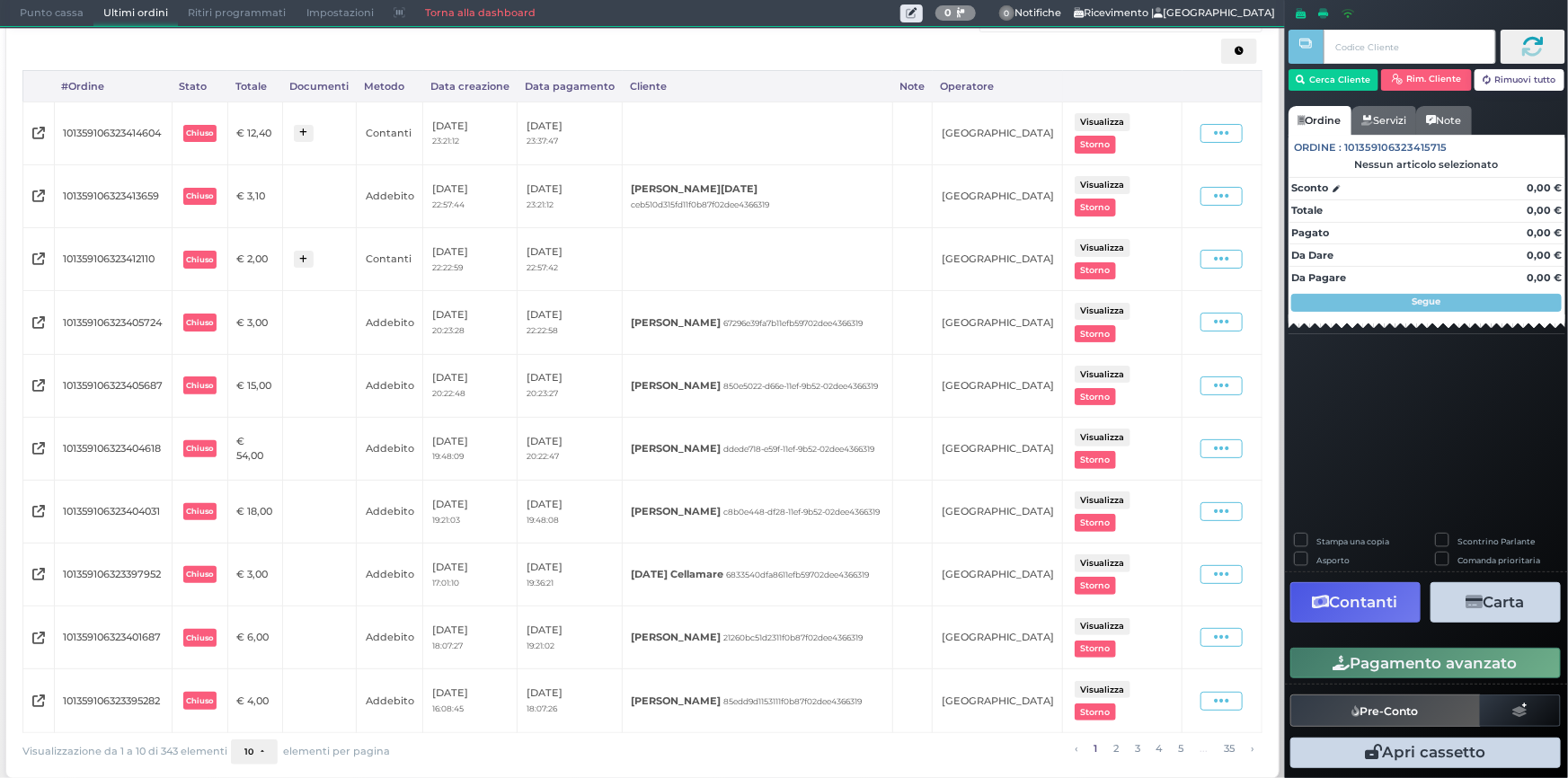
click at [12, 27] on div "Ordini parcheggiati, Ordini aperti, Ordini chiusi Dal più recente al più vecchi…" at bounding box center [642, 386] width 1268 height 778
click at [15, 6] on span "Punto cassa" at bounding box center [51, 14] width 84 height 25
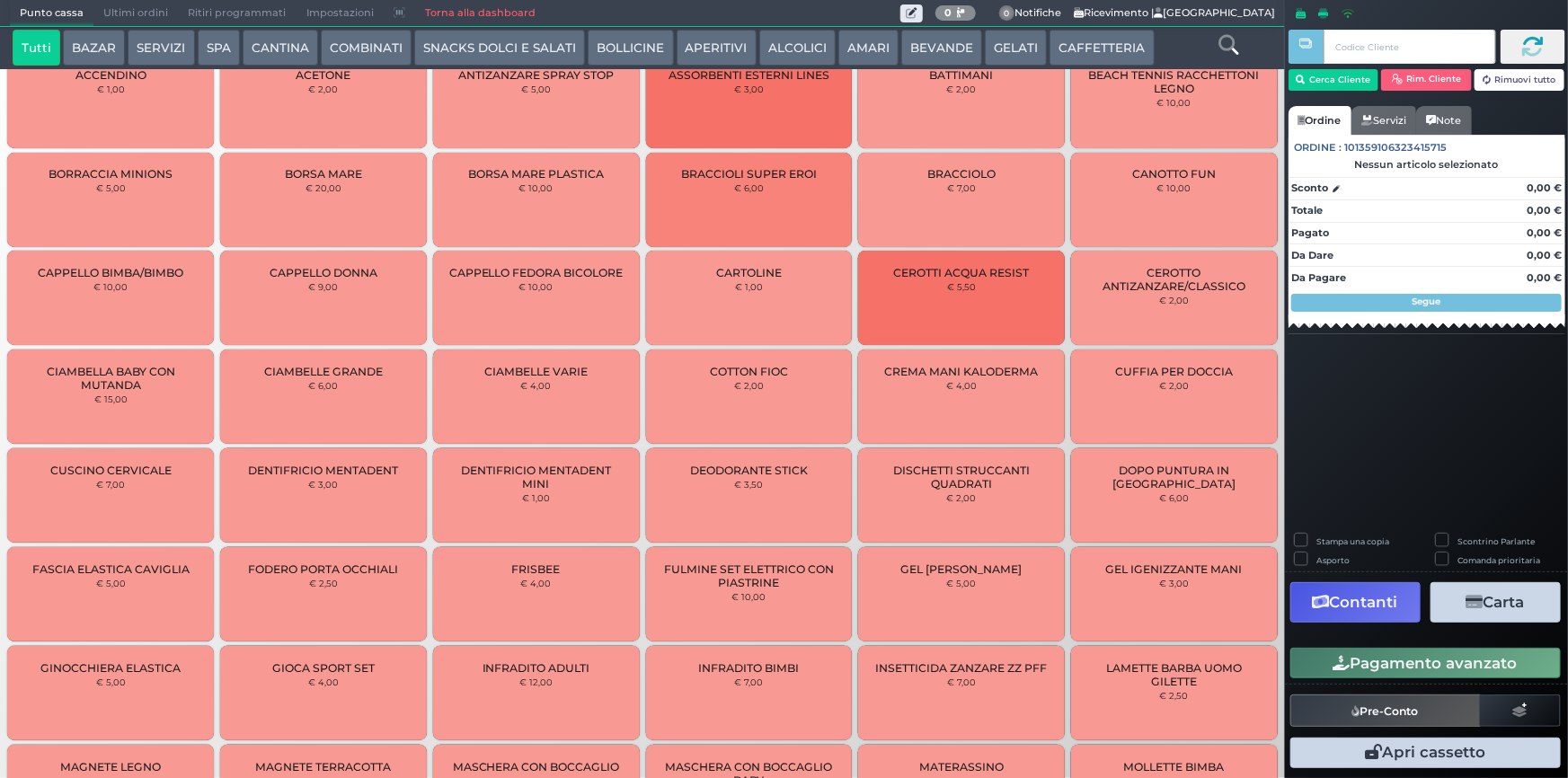
scroll to position [0, 0]
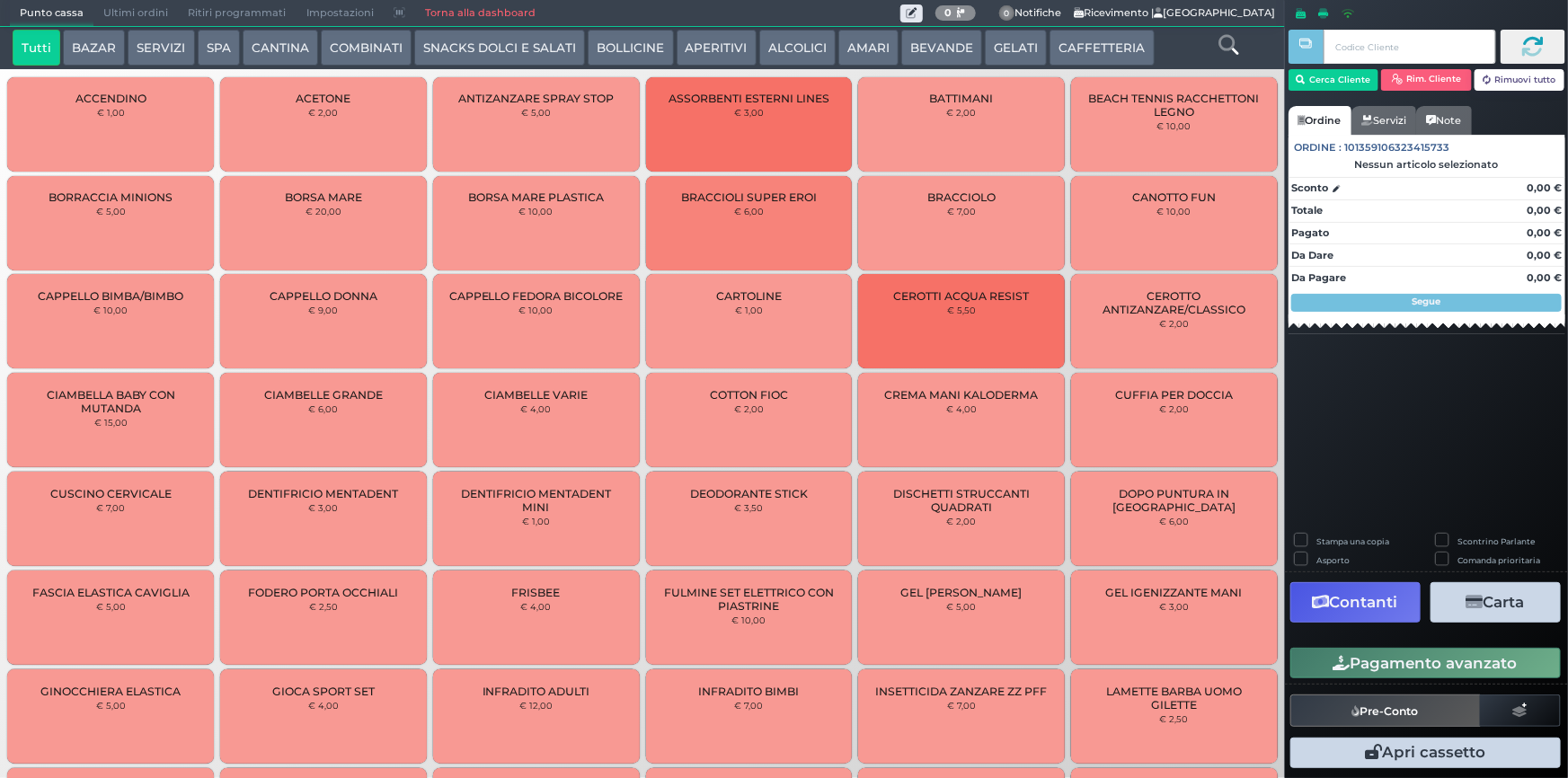
click at [456, 12] on link "Torna alla dashboard" at bounding box center [480, 14] width 130 height 25
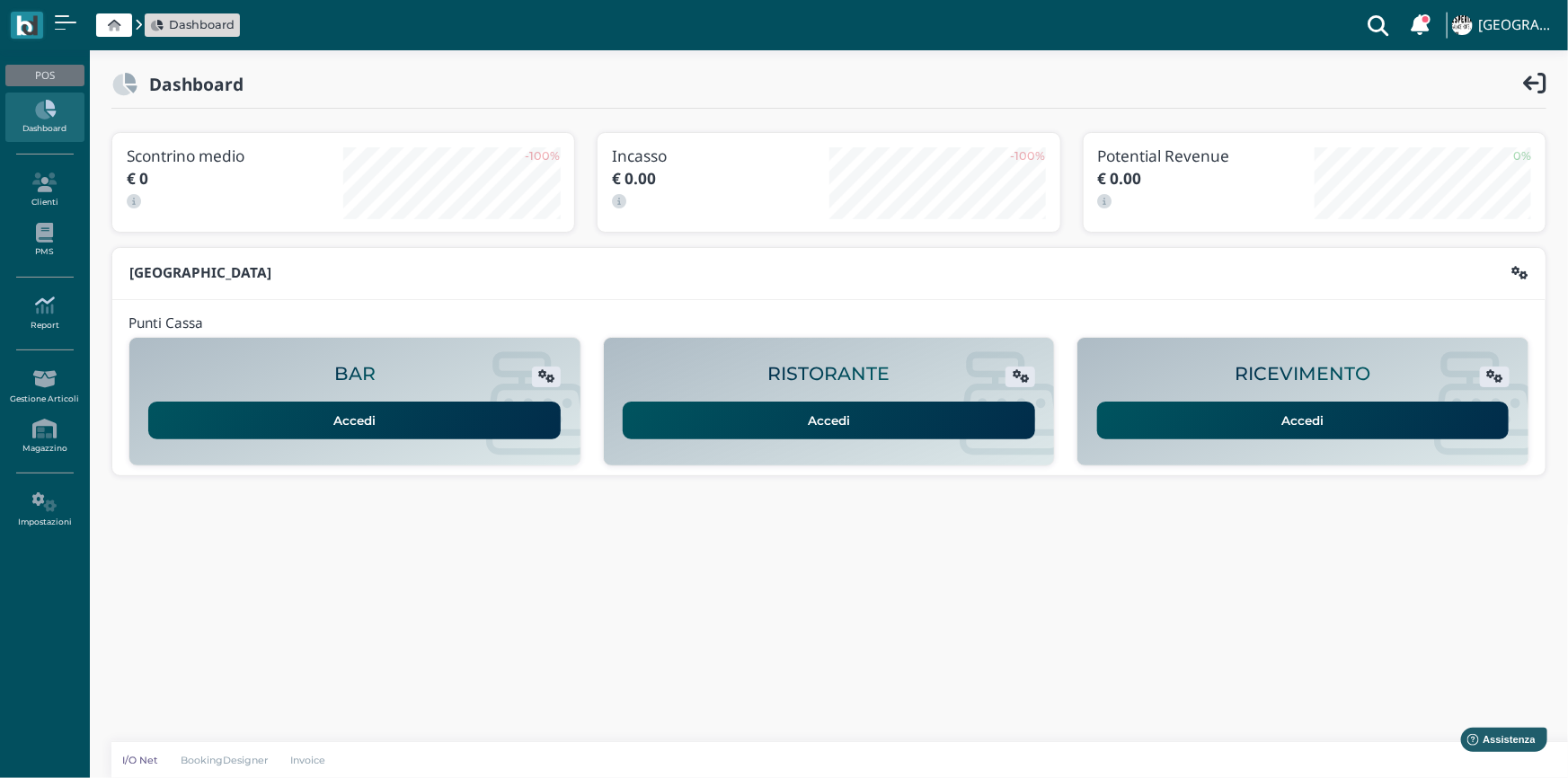
click at [42, 315] on icon at bounding box center [44, 305] width 78 height 19
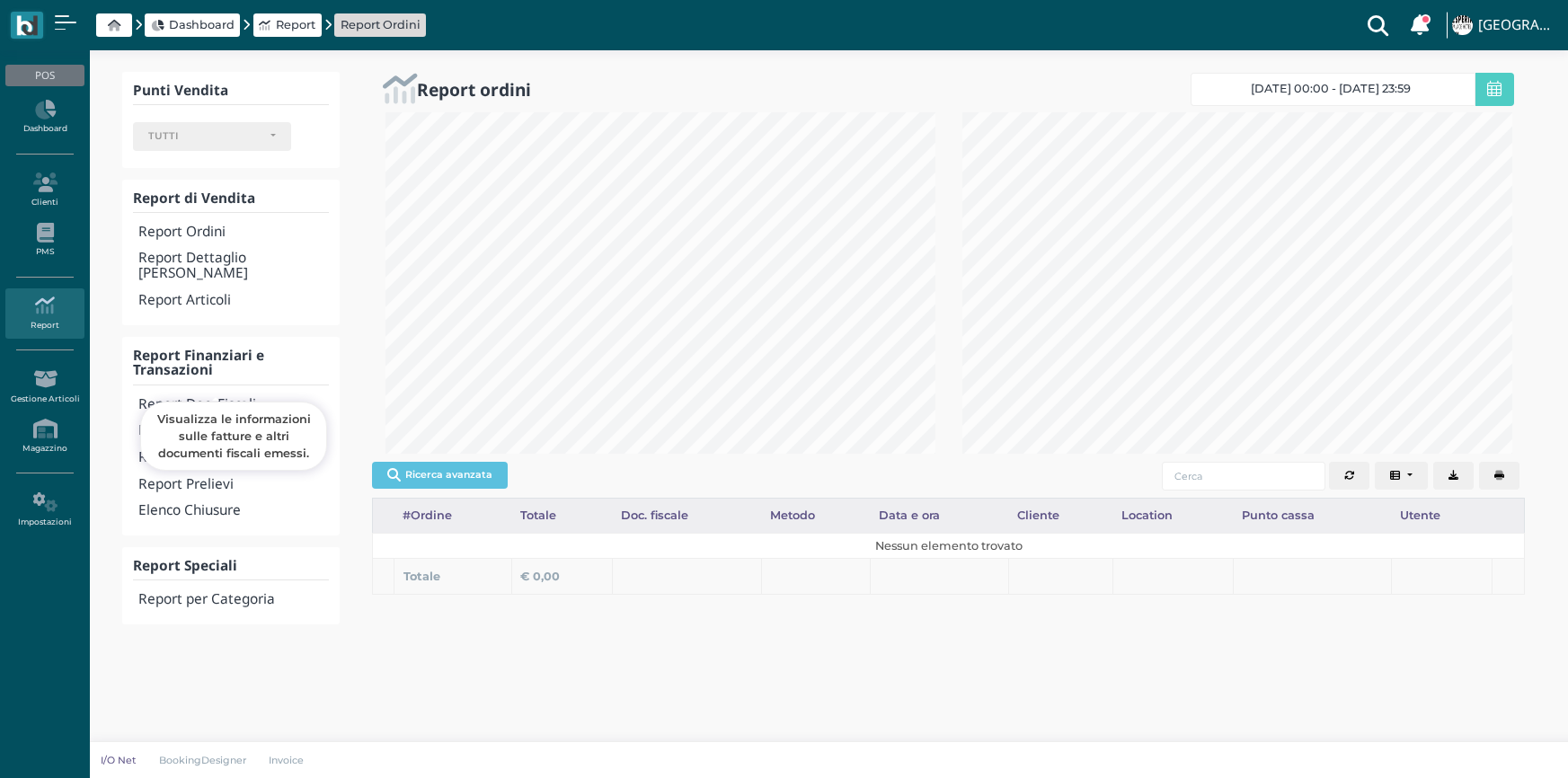
select select
click at [189, 424] on h4 "Report Transazioni" at bounding box center [233, 431] width 190 height 15
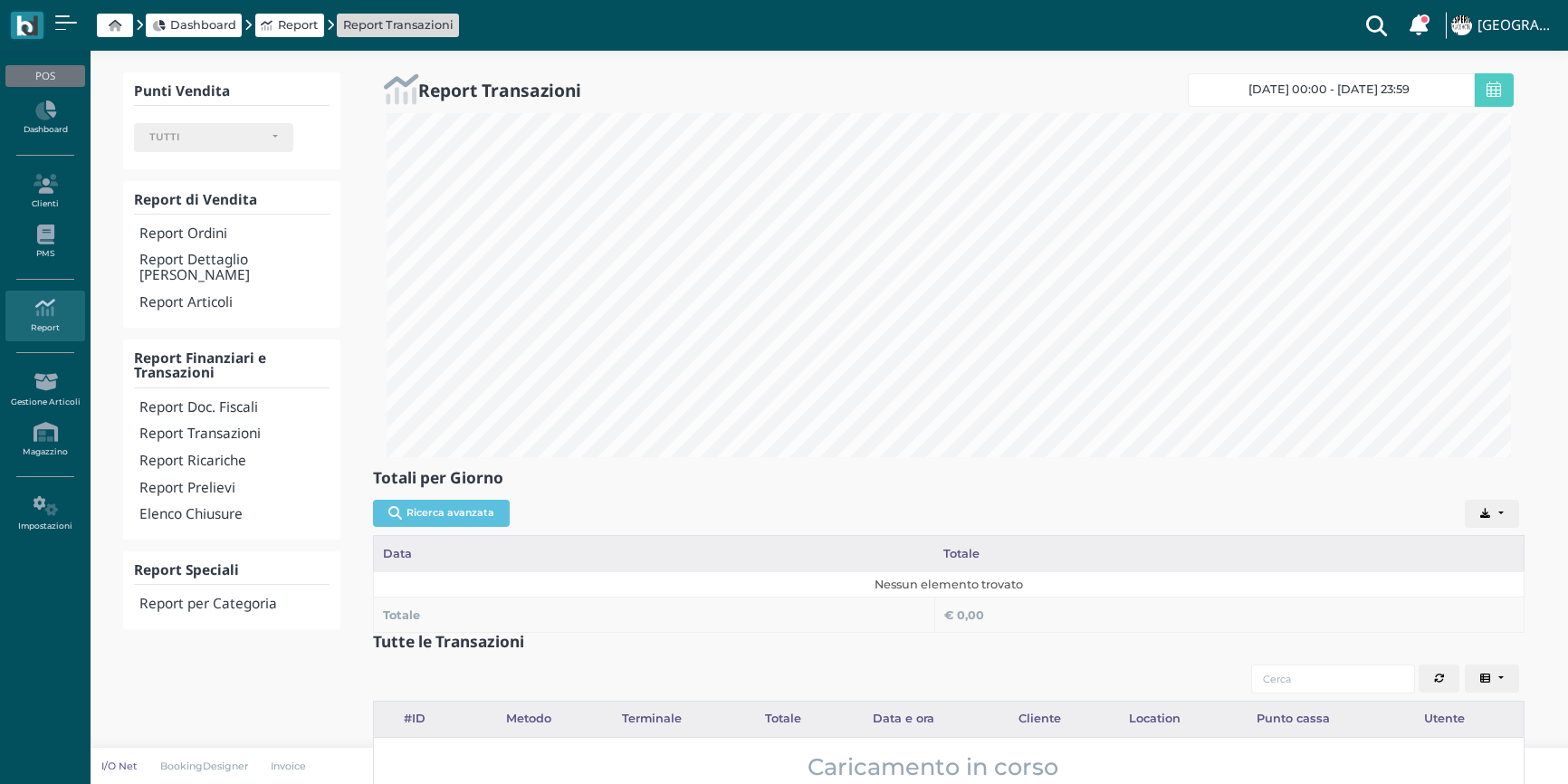
select select
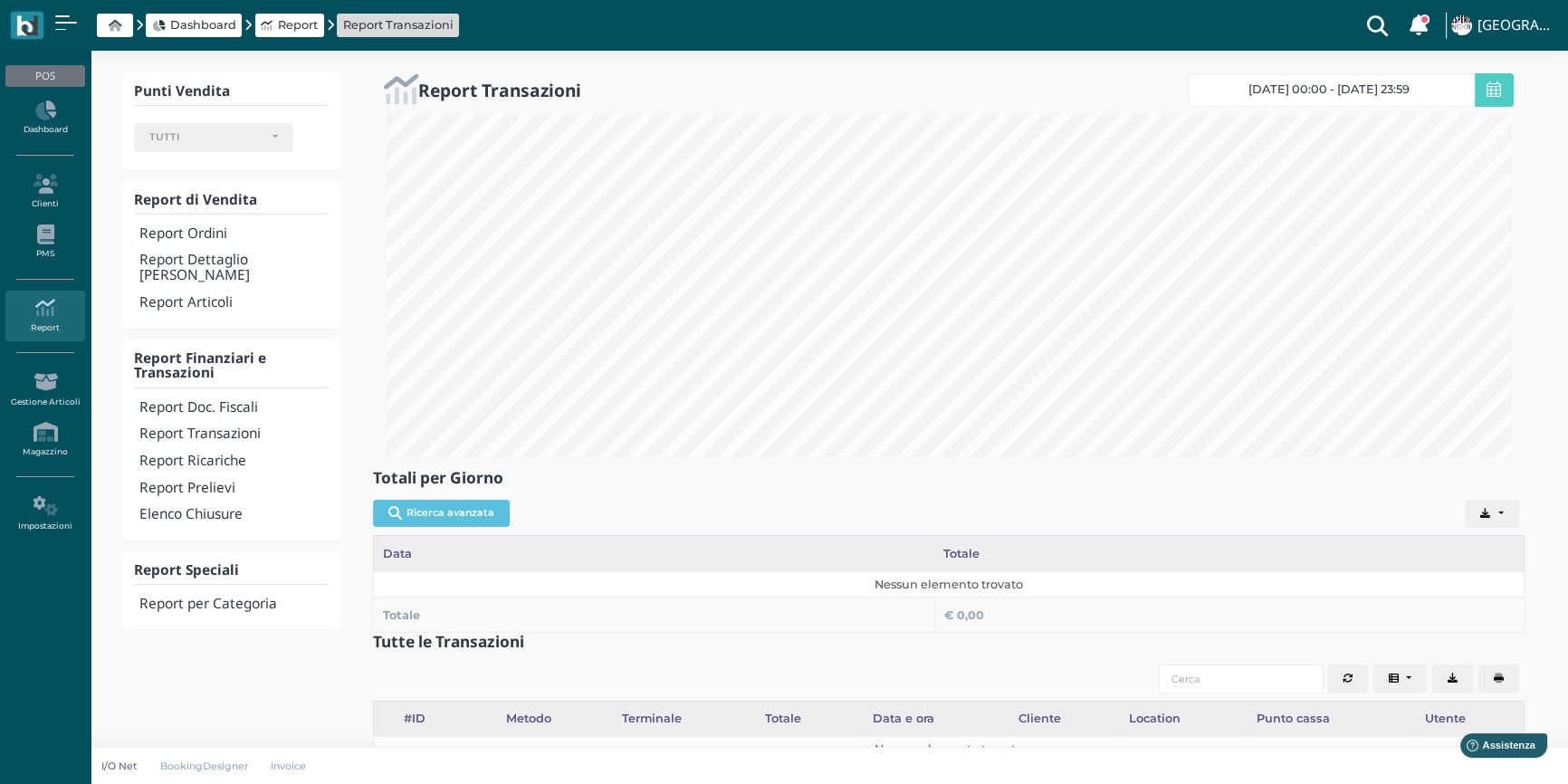
click at [1375, 86] on span "[DATE] 00:00 - [DATE] 23:59" at bounding box center [1329, 89] width 161 height 15
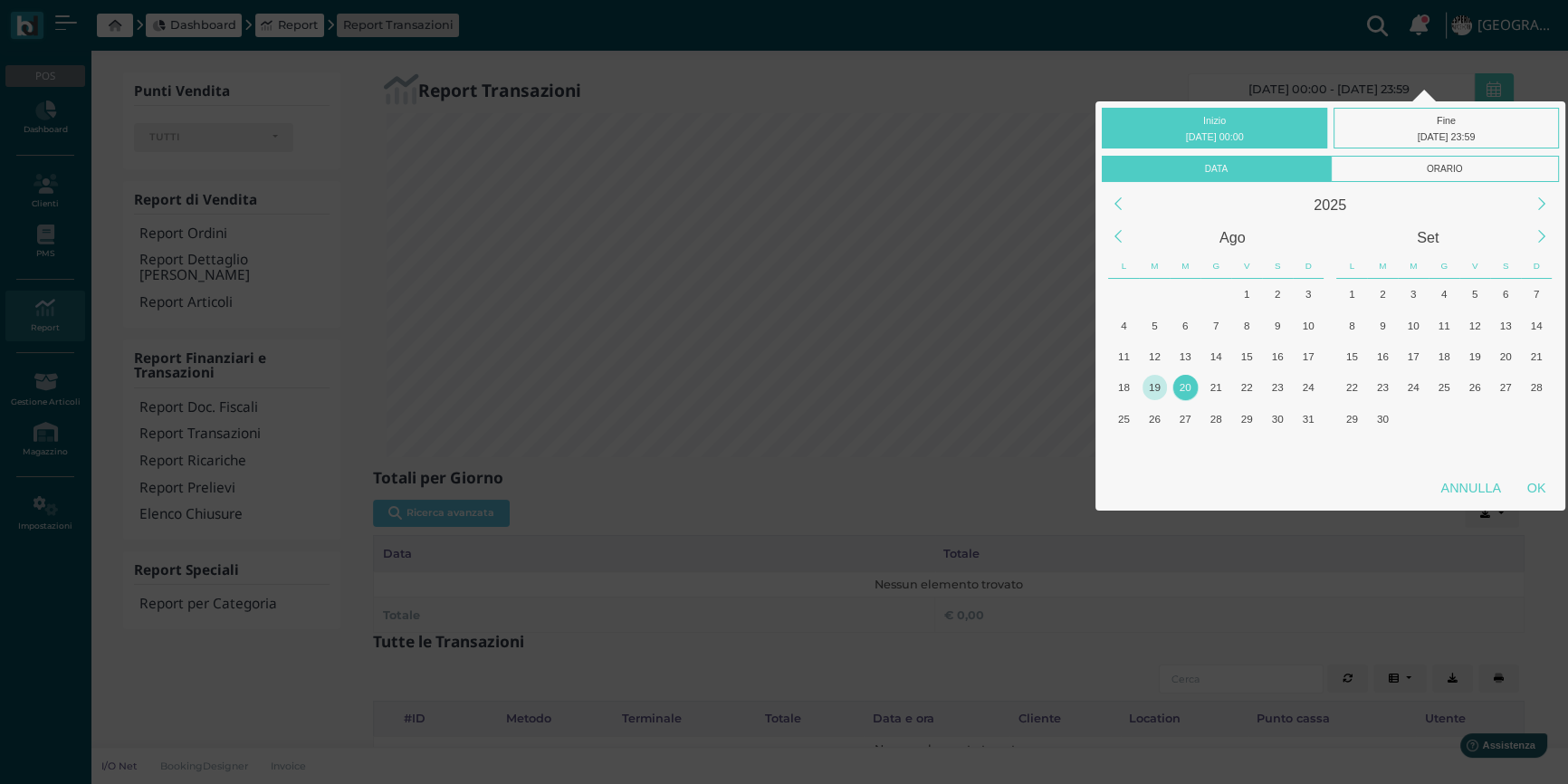
click at [1159, 390] on div "19" at bounding box center [1154, 386] width 24 height 24
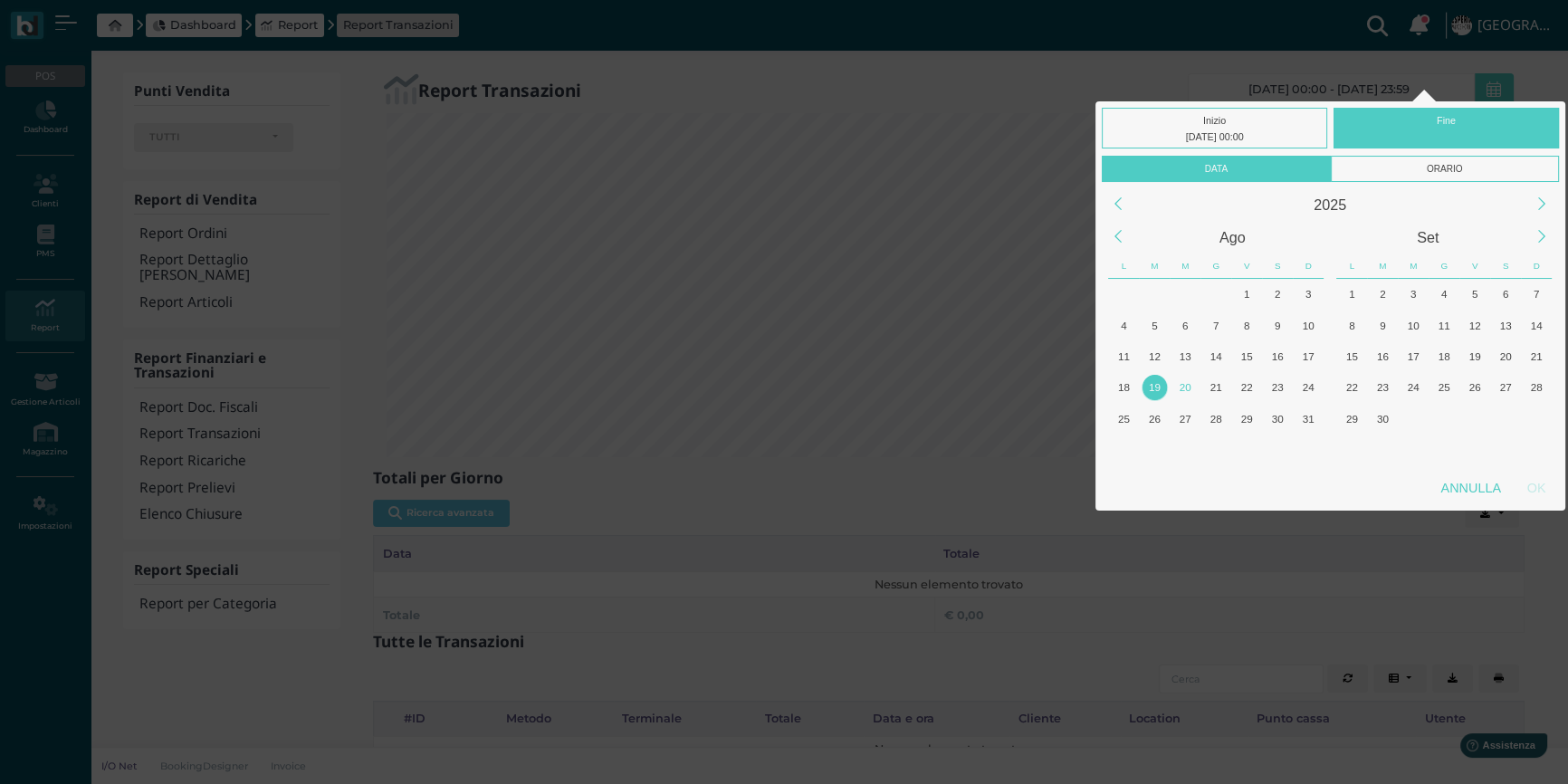
click at [1159, 390] on div "19" at bounding box center [1154, 386] width 24 height 24
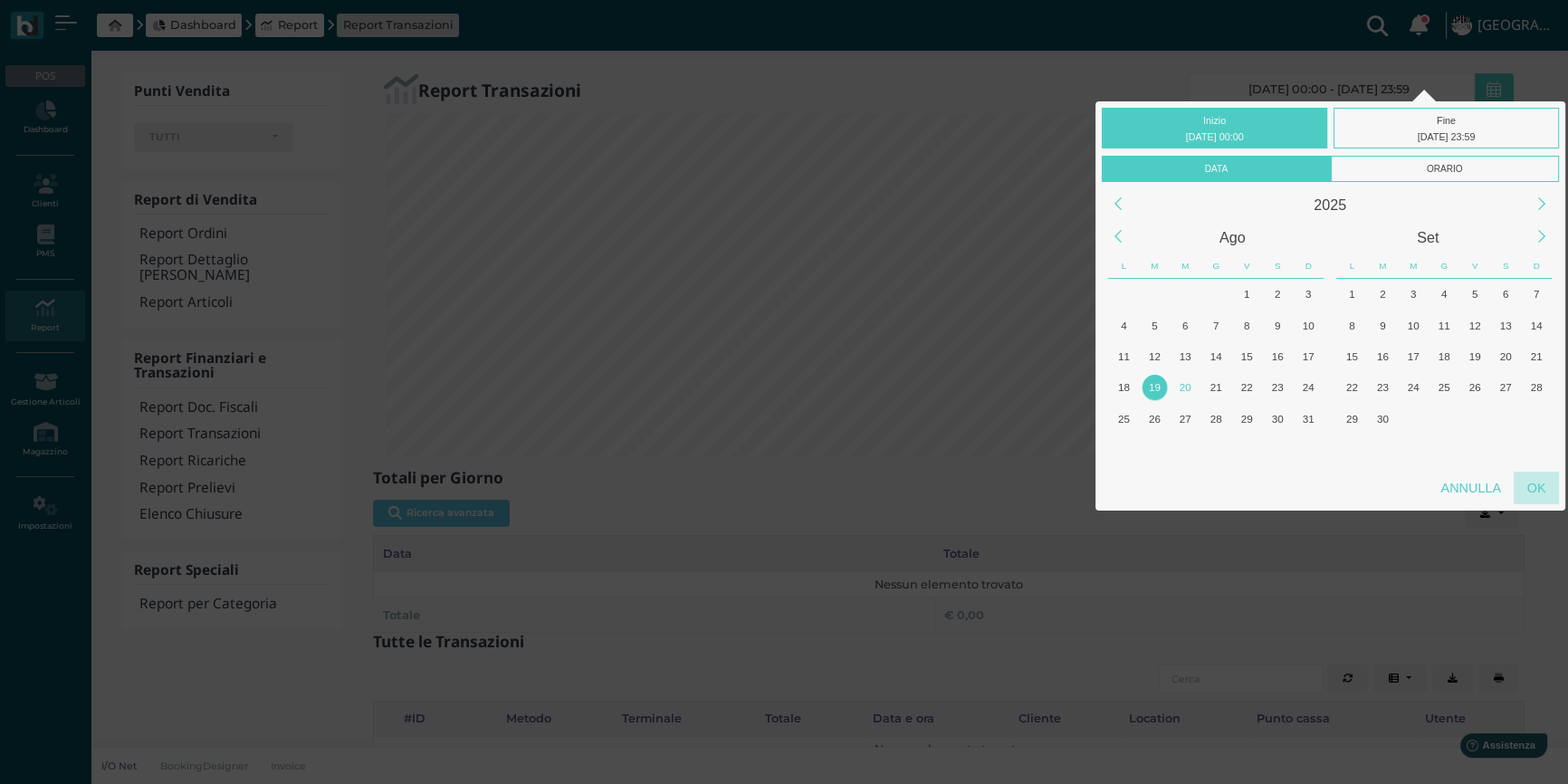
click at [1538, 484] on div "OK" at bounding box center [1536, 488] width 46 height 33
type input "19/08/2025 00:00 - 19/08/2025 23:59"
